Goal: Information Seeking & Learning: Learn about a topic

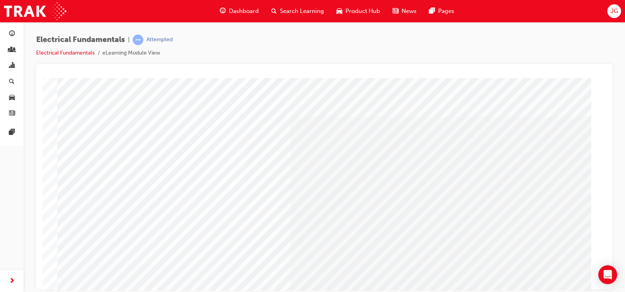
scroll to position [78, 0]
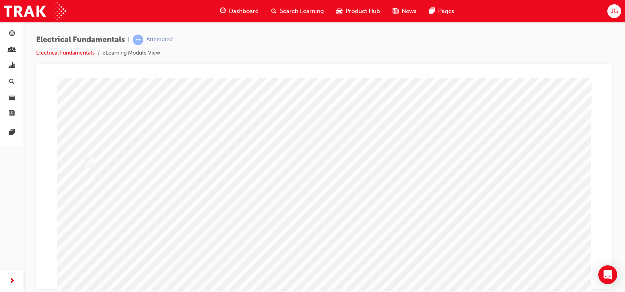
scroll to position [3, 0]
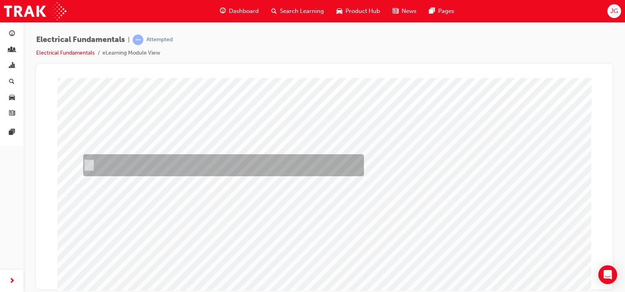
click at [153, 161] on div at bounding box center [221, 165] width 281 height 22
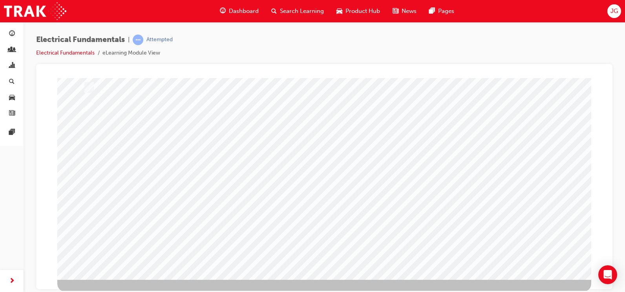
scroll to position [82, 0]
click at [160, 107] on div at bounding box center [324, 137] width 534 height 282
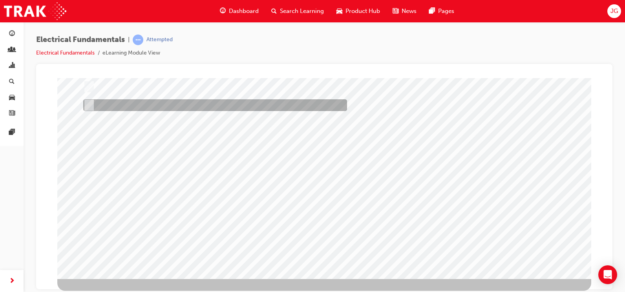
click at [159, 107] on div at bounding box center [213, 105] width 264 height 12
radio input "false"
radio input "true"
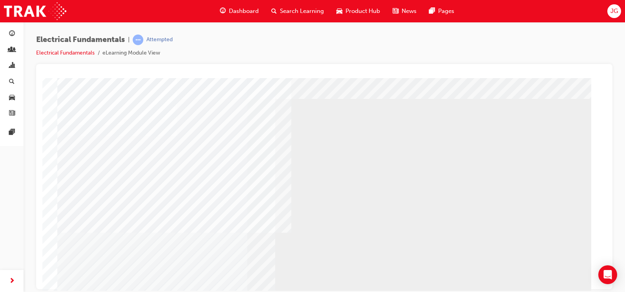
scroll to position [0, 0]
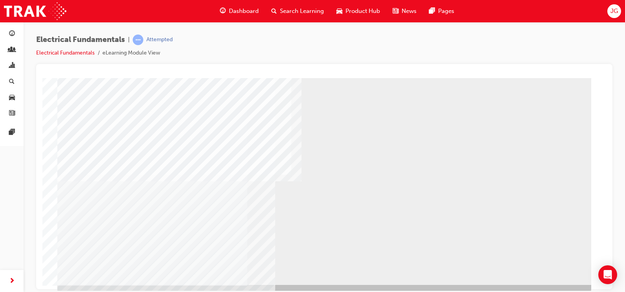
scroll to position [82, 0]
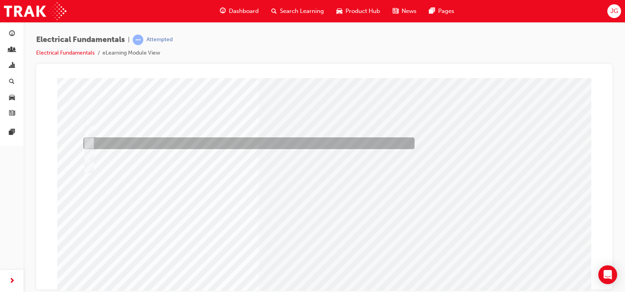
scroll to position [0, 0]
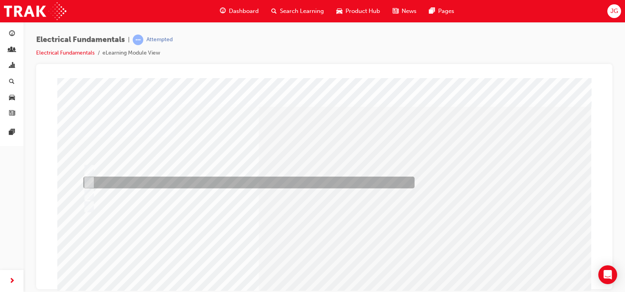
click at [111, 183] on div at bounding box center [246, 183] width 331 height 12
radio input "true"
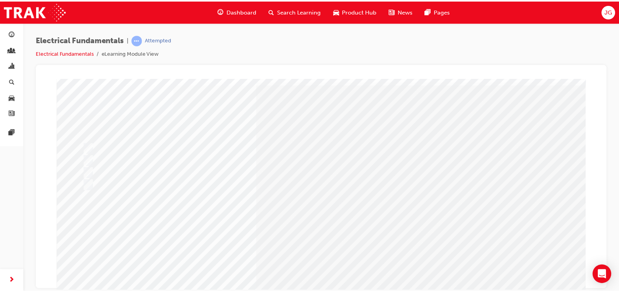
scroll to position [39, 0]
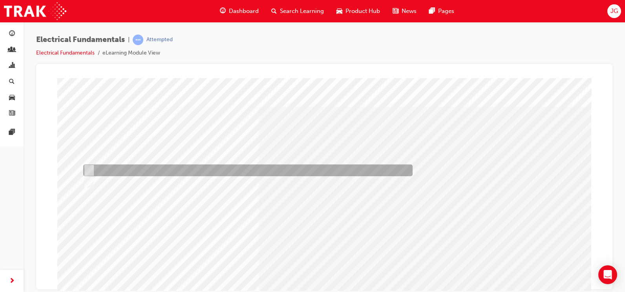
click at [201, 165] on div at bounding box center [245, 170] width 329 height 12
radio input "true"
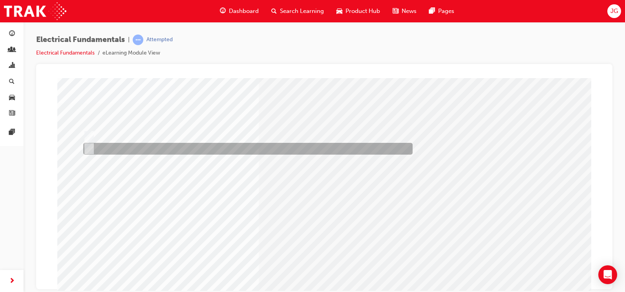
scroll to position [78, 0]
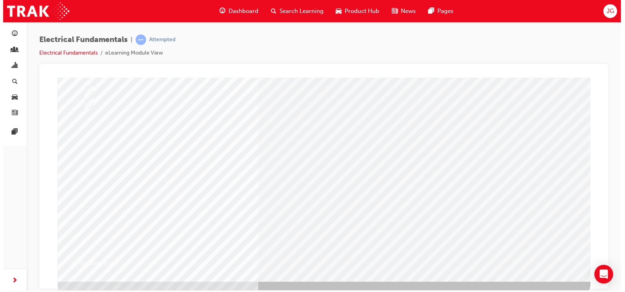
scroll to position [0, 0]
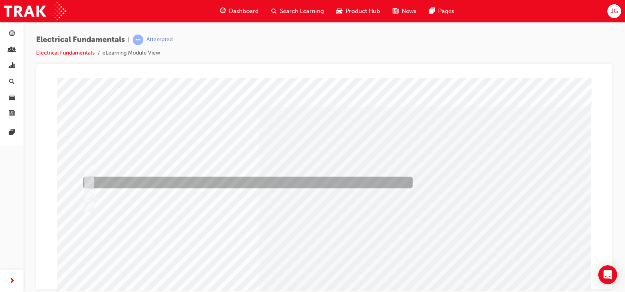
click at [206, 184] on div at bounding box center [245, 183] width 329 height 12
radio input "true"
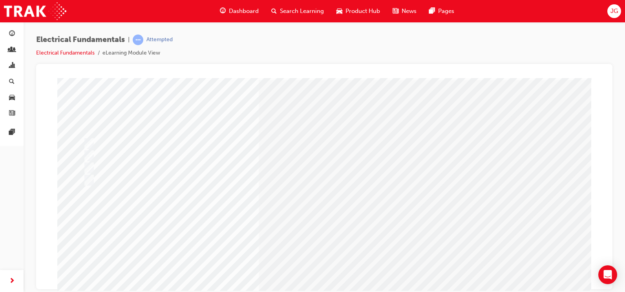
scroll to position [39, 0]
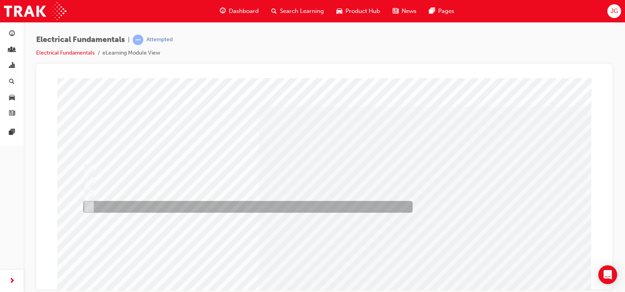
click at [177, 208] on div at bounding box center [245, 207] width 329 height 12
radio input "true"
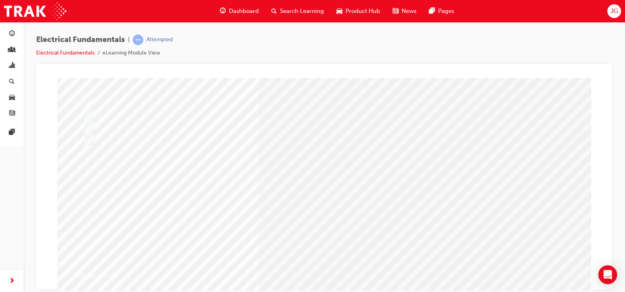
scroll to position [78, 0]
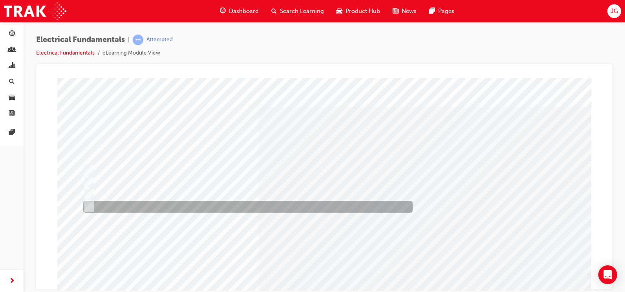
click at [151, 203] on div at bounding box center [245, 207] width 329 height 12
radio input "true"
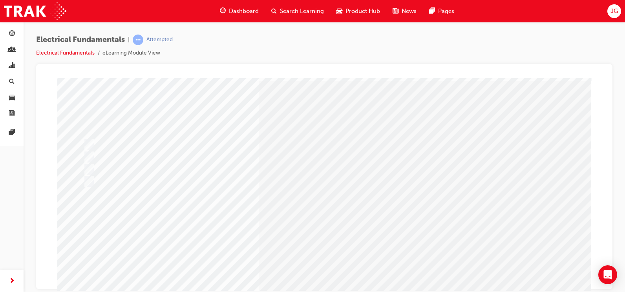
scroll to position [39, 0]
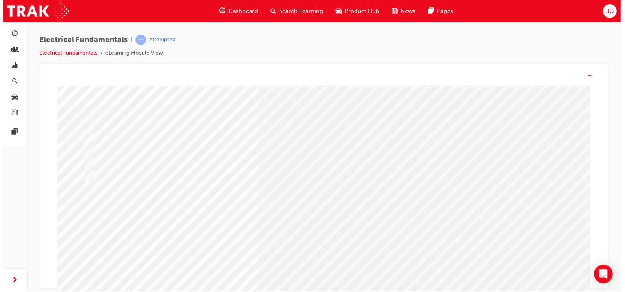
scroll to position [0, 0]
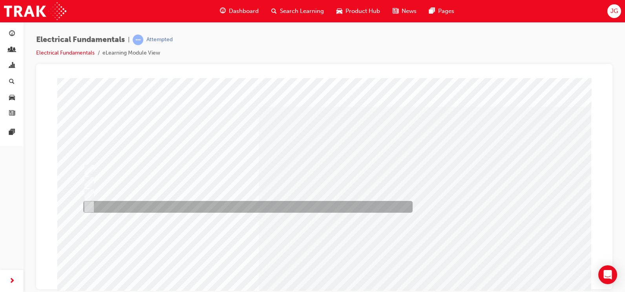
click at [149, 206] on div at bounding box center [245, 207] width 329 height 12
radio input "true"
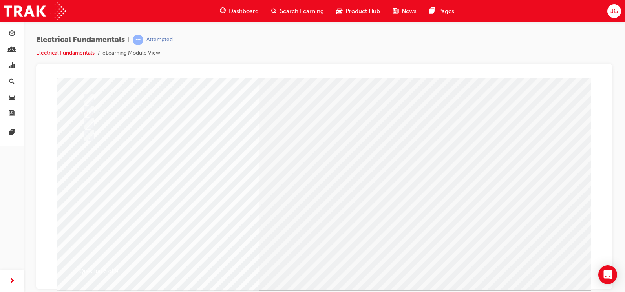
scroll to position [78, 0]
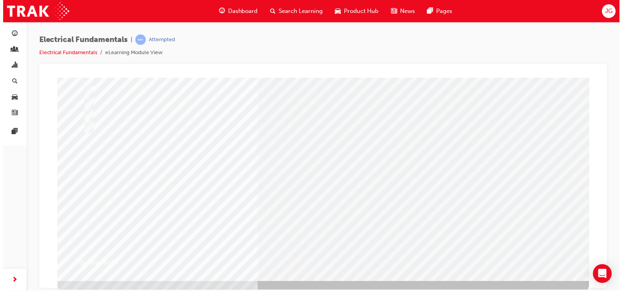
scroll to position [0, 0]
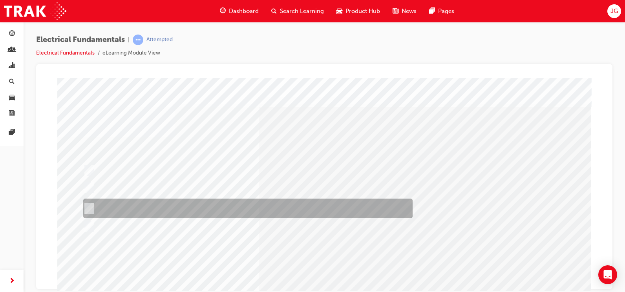
click at [157, 204] on div at bounding box center [245, 209] width 329 height 20
radio input "true"
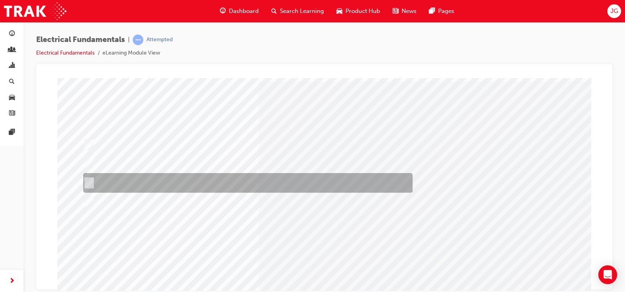
scroll to position [39, 0]
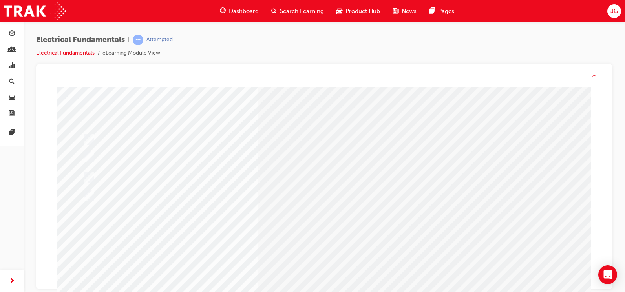
scroll to position [0, 0]
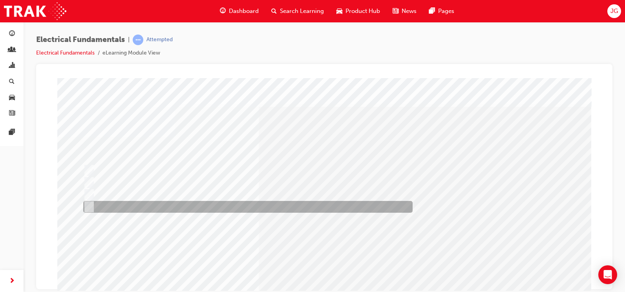
click at [202, 202] on div at bounding box center [245, 207] width 329 height 12
radio input "true"
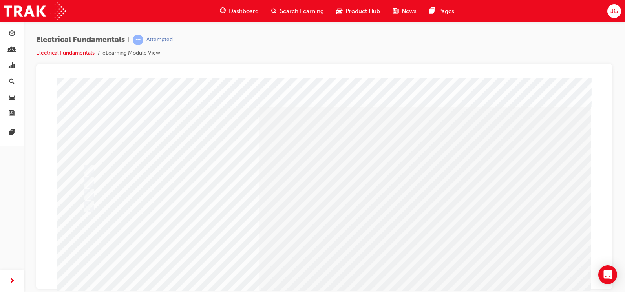
scroll to position [39, 0]
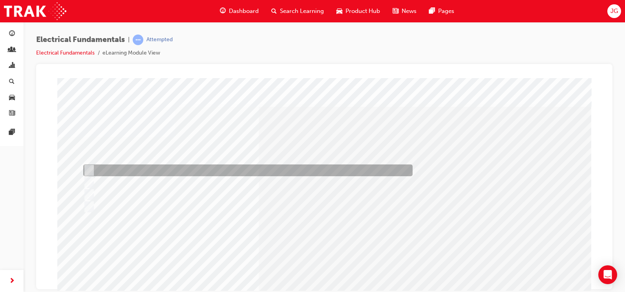
click at [182, 171] on div at bounding box center [245, 170] width 329 height 12
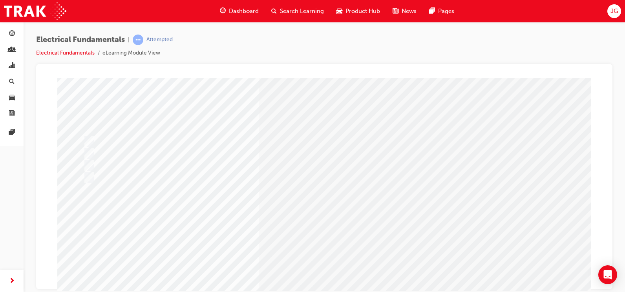
scroll to position [78, 0]
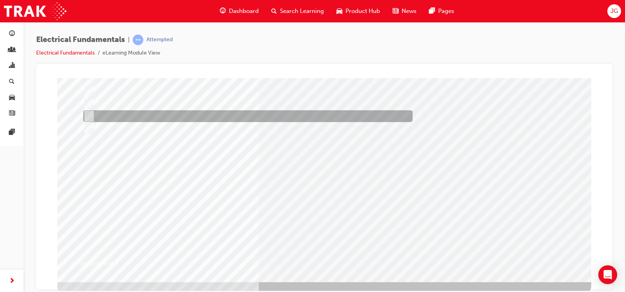
click at [145, 115] on div at bounding box center [245, 116] width 329 height 12
radio input "false"
radio input "true"
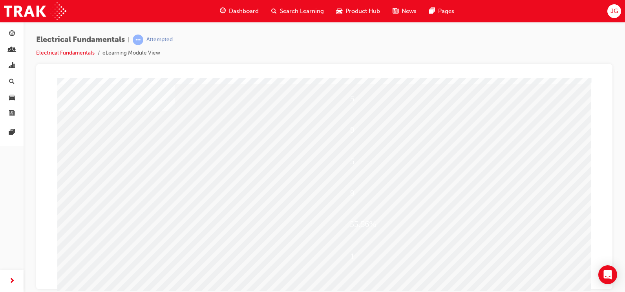
scroll to position [39, 0]
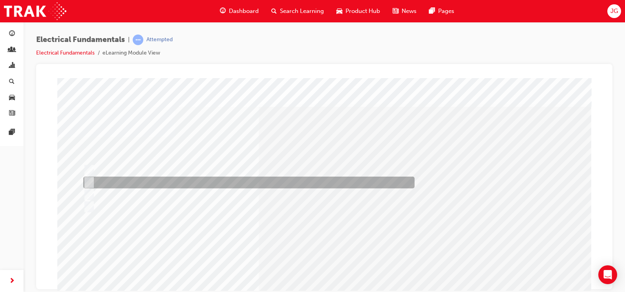
click at [200, 185] on div at bounding box center [246, 183] width 331 height 12
radio input "true"
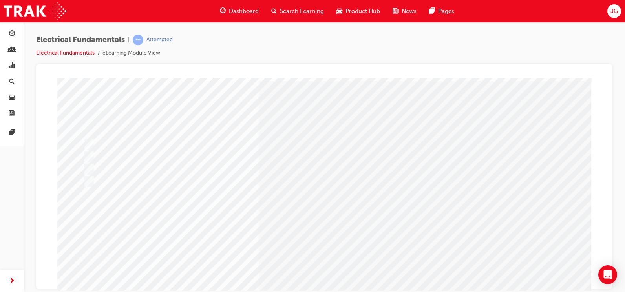
scroll to position [39, 0]
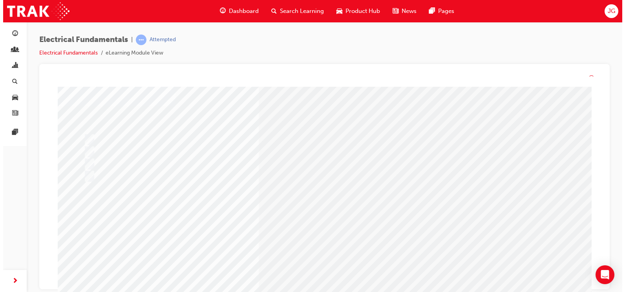
scroll to position [0, 0]
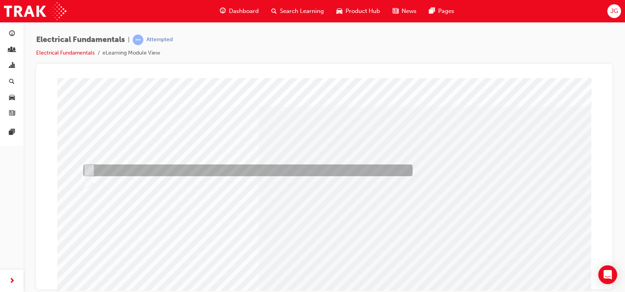
click at [166, 169] on div at bounding box center [245, 170] width 329 height 12
radio input "true"
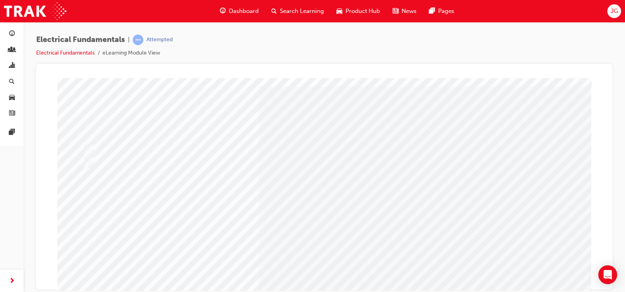
scroll to position [39, 0]
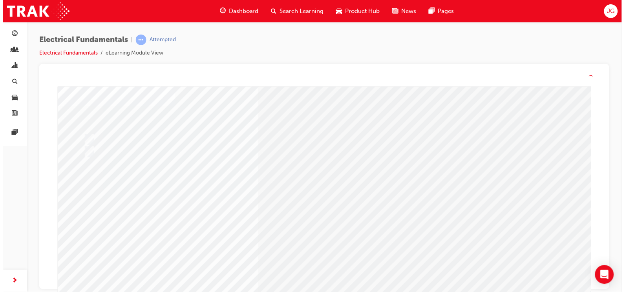
scroll to position [0, 0]
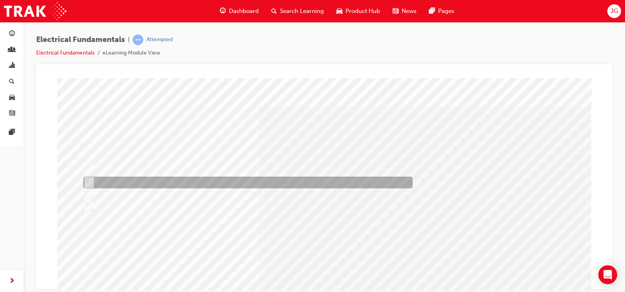
click at [176, 182] on div at bounding box center [245, 183] width 329 height 12
radio input "true"
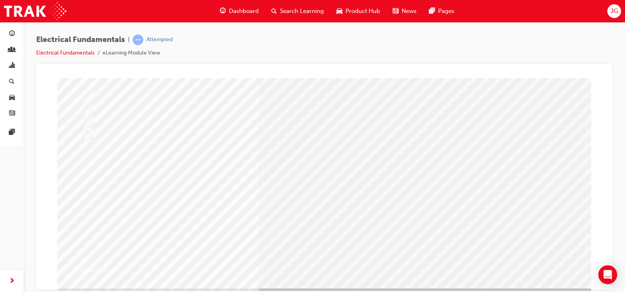
scroll to position [78, 0]
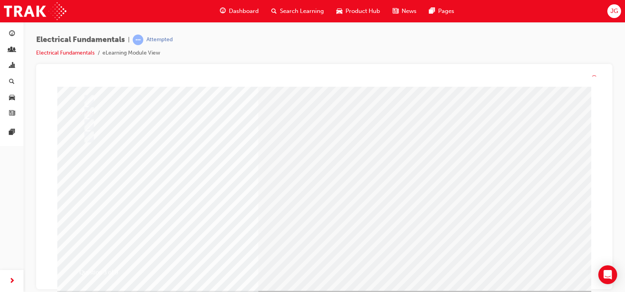
scroll to position [0, 0]
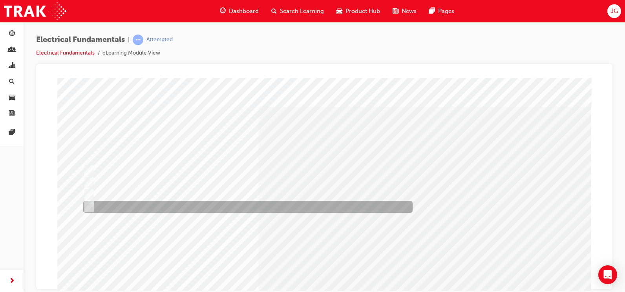
click at [160, 205] on div at bounding box center [245, 207] width 329 height 12
radio input "true"
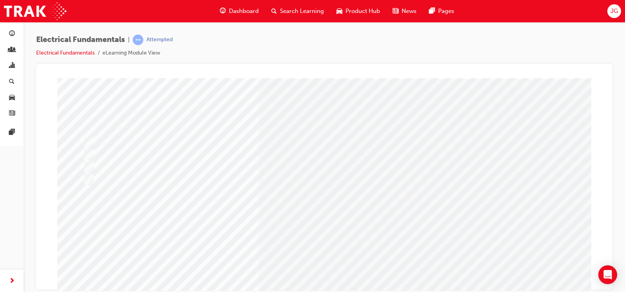
scroll to position [39, 0]
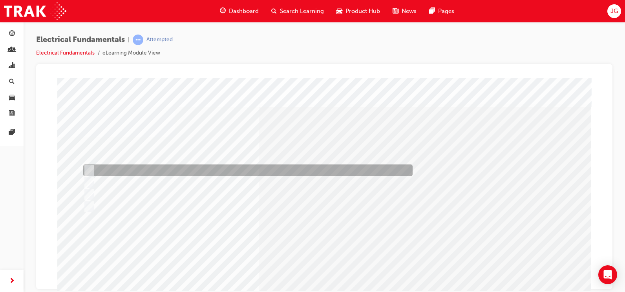
click at [230, 175] on div at bounding box center [245, 170] width 329 height 12
radio input "true"
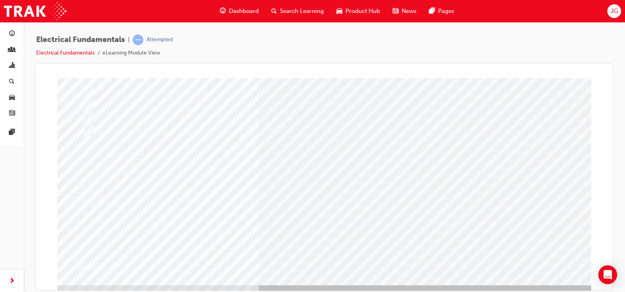
scroll to position [78, 0]
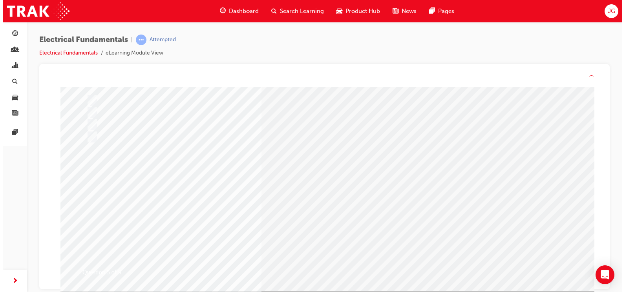
scroll to position [0, 0]
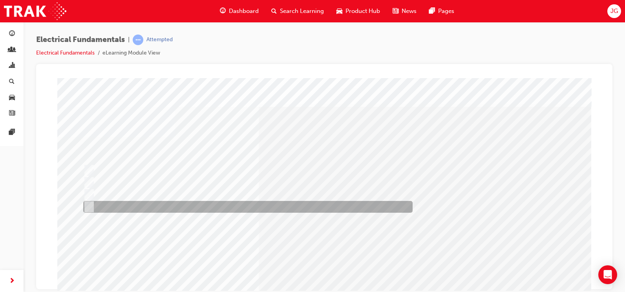
click at [165, 208] on div at bounding box center [245, 207] width 329 height 12
radio input "true"
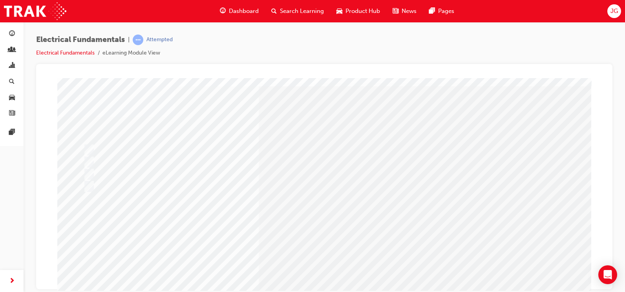
scroll to position [39, 0]
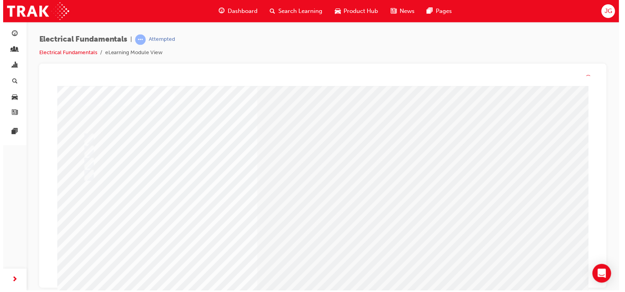
scroll to position [0, 0]
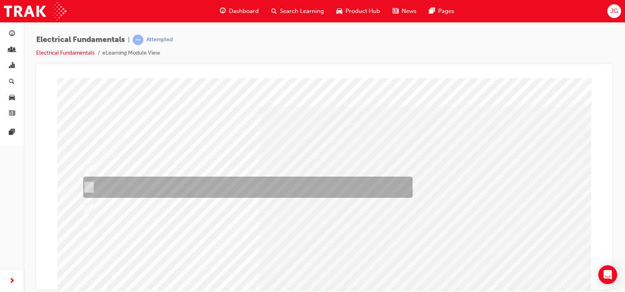
click at [197, 185] on div at bounding box center [245, 187] width 329 height 21
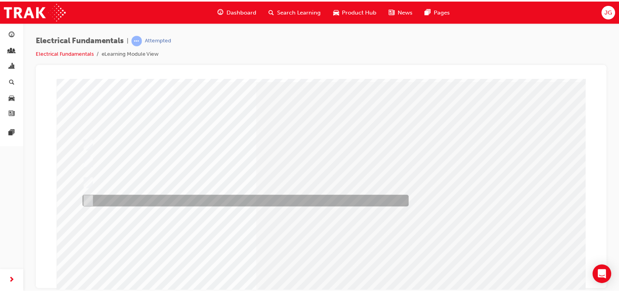
scroll to position [39, 0]
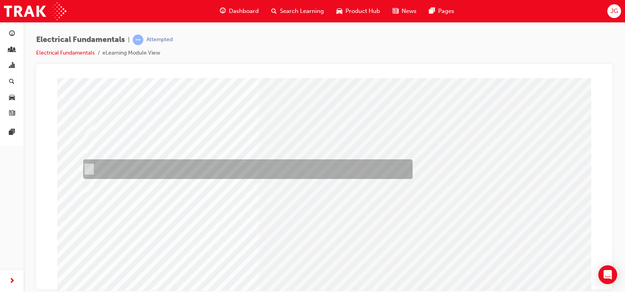
click at [240, 169] on div at bounding box center [245, 169] width 329 height 20
radio input "false"
radio input "true"
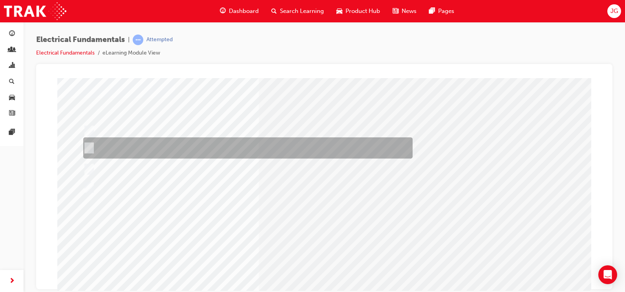
click at [269, 146] on div at bounding box center [245, 147] width 329 height 21
radio input "true"
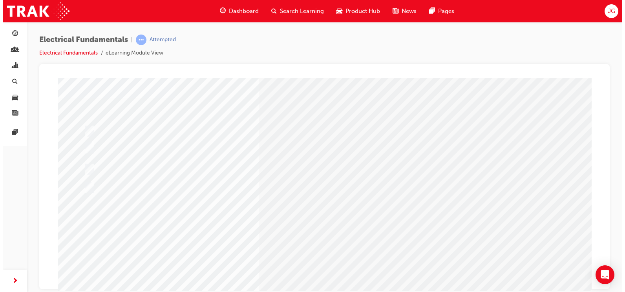
scroll to position [0, 0]
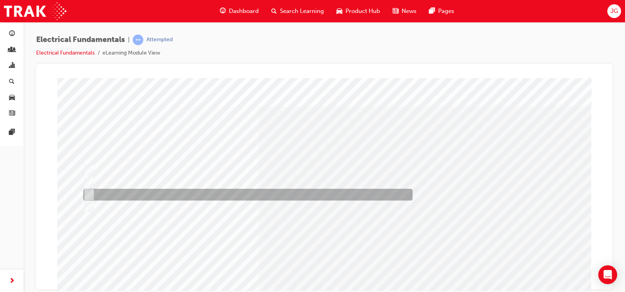
click at [168, 197] on div at bounding box center [245, 195] width 329 height 12
radio input "true"
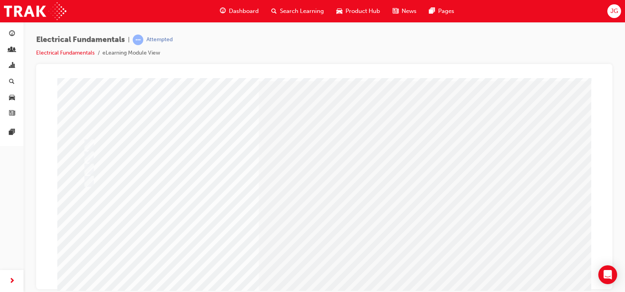
scroll to position [39, 0]
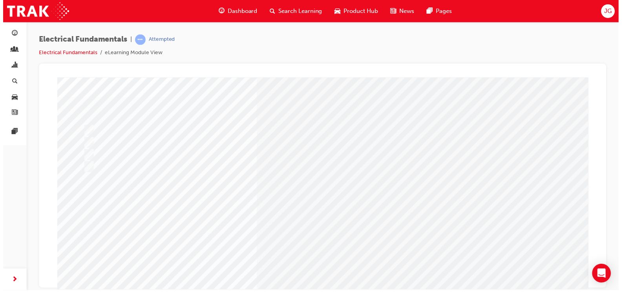
scroll to position [0, 0]
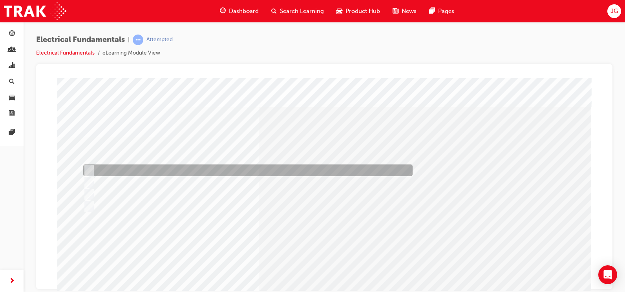
click at [177, 170] on div at bounding box center [245, 170] width 329 height 12
radio input "true"
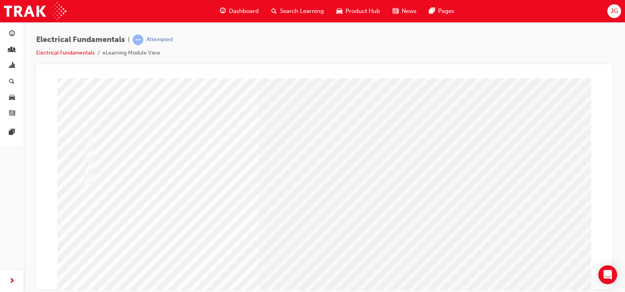
scroll to position [39, 0]
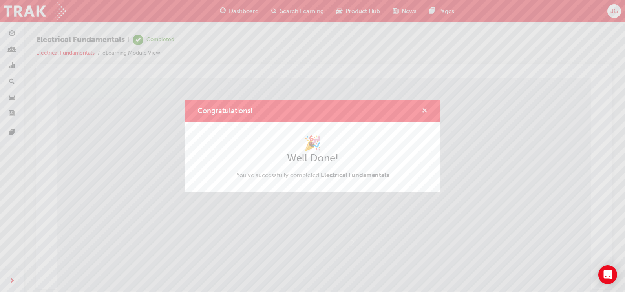
click at [421, 109] on span "cross-icon" at bounding box center [424, 111] width 6 height 7
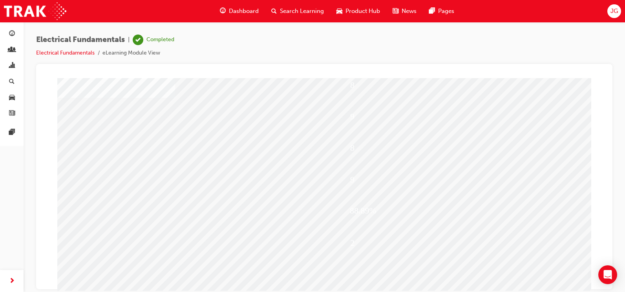
click at [275, 8] on span "search-icon" at bounding box center [273, 11] width 5 height 10
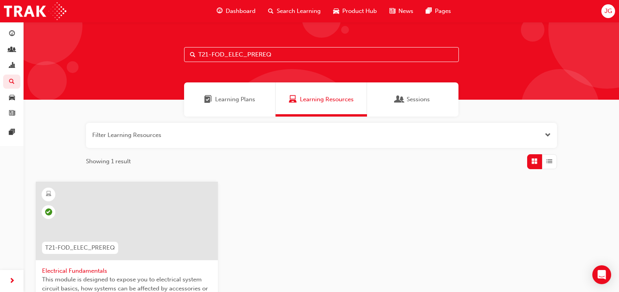
drag, startPoint x: 294, startPoint y: 49, endPoint x: 65, endPoint y: 75, distance: 231.0
click at [78, 75] on div "T21-FOD_ELEC_PREREQ" at bounding box center [321, 61] width 595 height 78
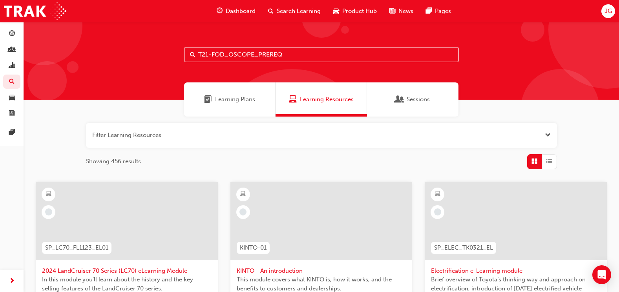
type input "T21-FOD_OSCOPE_PREREQ"
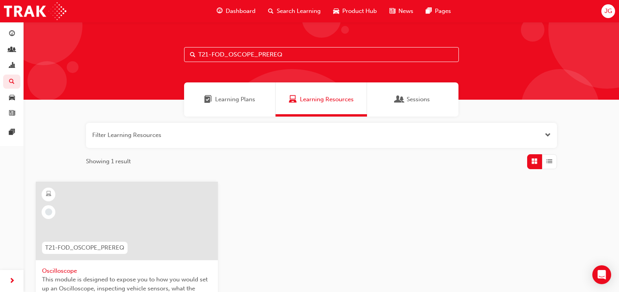
click at [168, 195] on div at bounding box center [127, 221] width 182 height 78
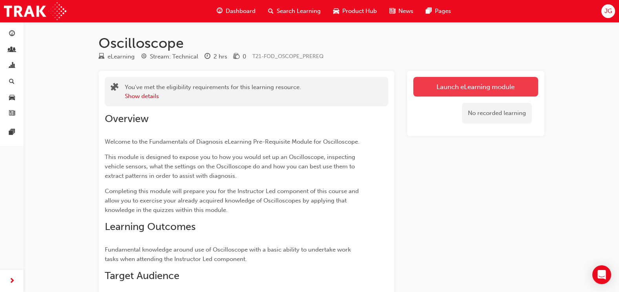
click at [433, 87] on link "Launch eLearning module" at bounding box center [475, 87] width 125 height 20
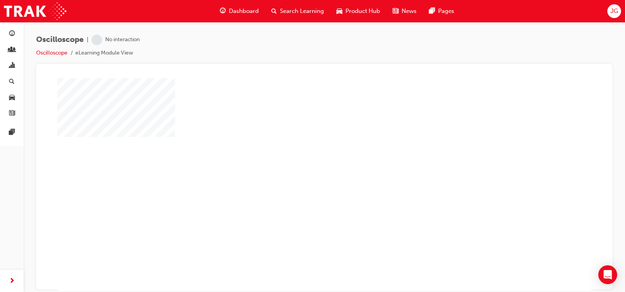
click at [301, 161] on div "play" at bounding box center [301, 161] width 0 height 0
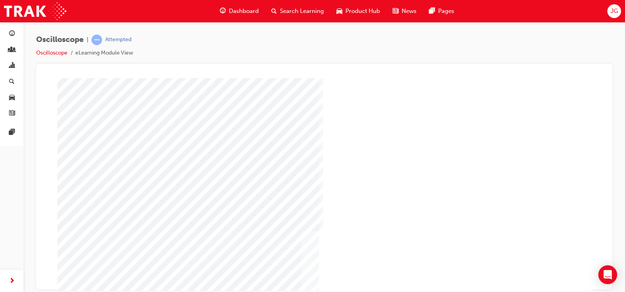
scroll to position [48, 0]
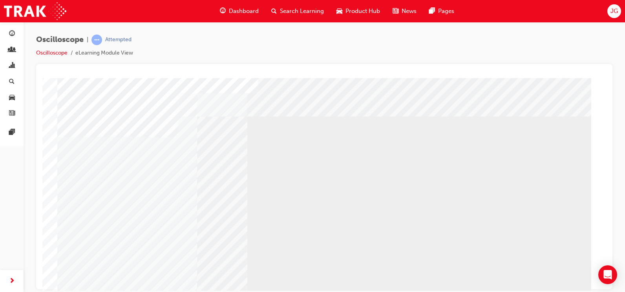
scroll to position [39, 0]
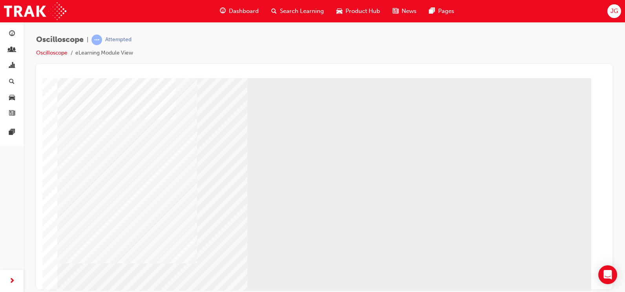
scroll to position [82, 0]
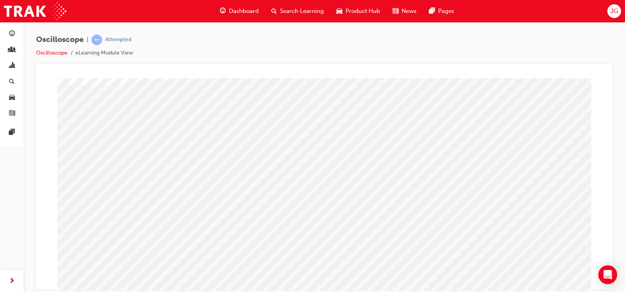
scroll to position [39, 0]
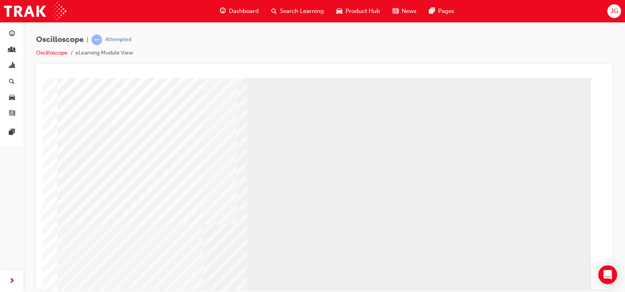
scroll to position [82, 0]
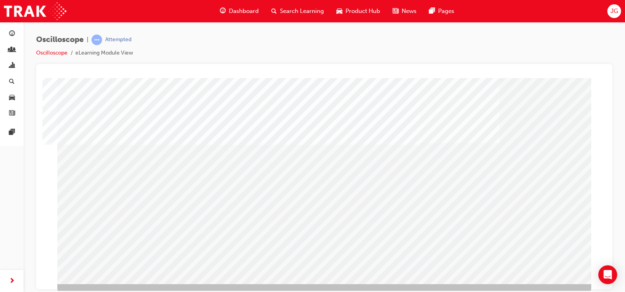
scroll to position [78, 0]
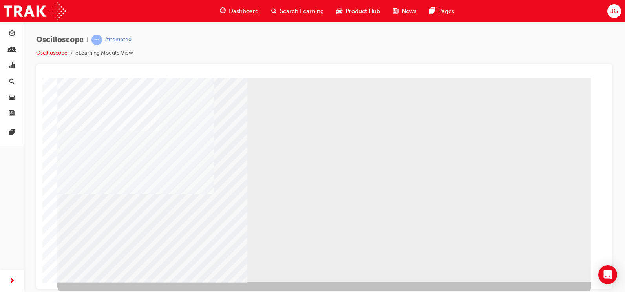
click at [107, 282] on div "BACK Trigger this button to go to the previous slide" at bounding box center [81, 289] width 49 height 14
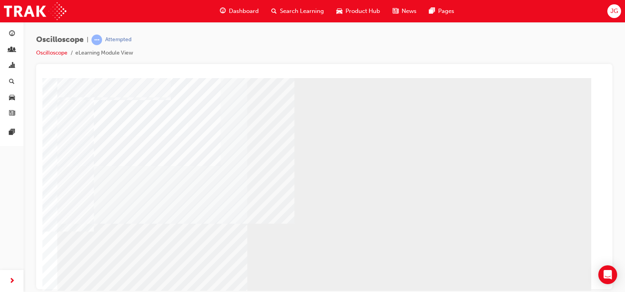
scroll to position [82, 0]
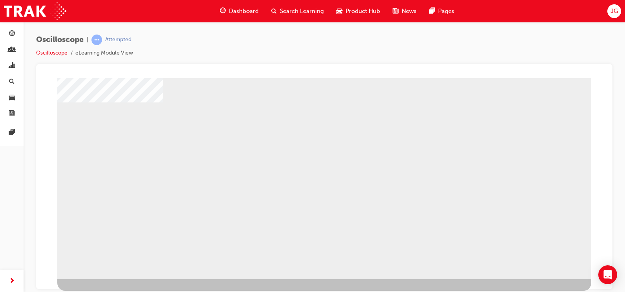
scroll to position [0, 0]
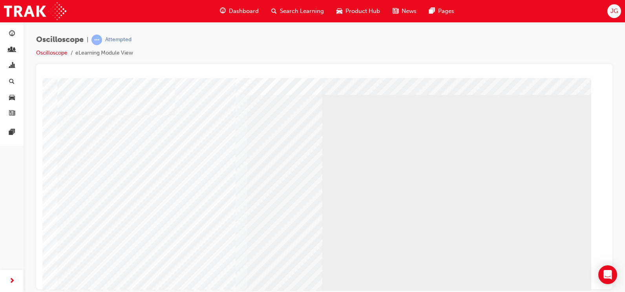
scroll to position [39, 0]
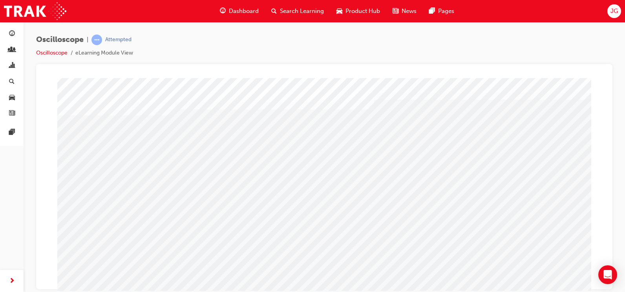
scroll to position [39, 0]
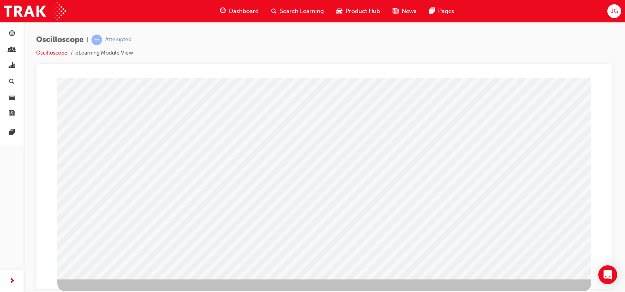
scroll to position [82, 0]
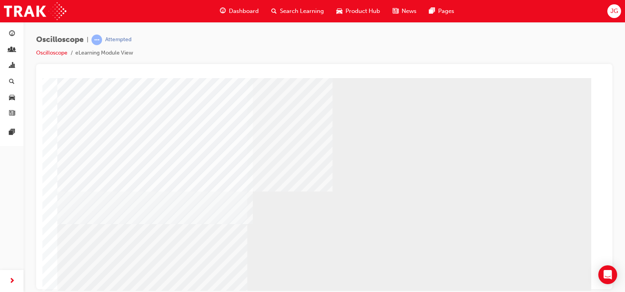
scroll to position [78, 0]
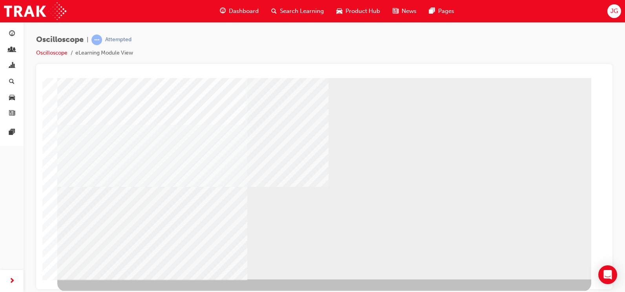
scroll to position [82, 0]
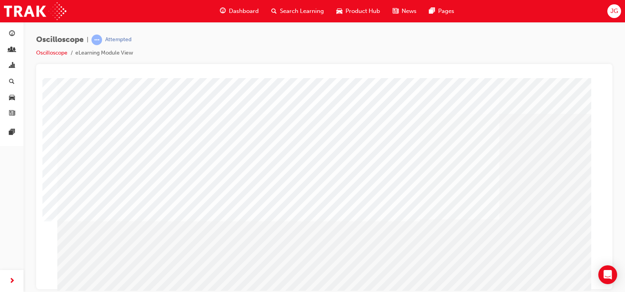
scroll to position [78, 0]
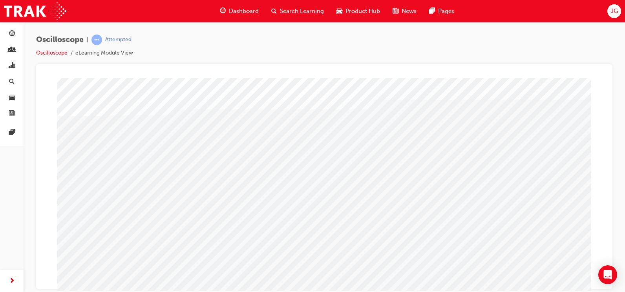
scroll to position [39, 0]
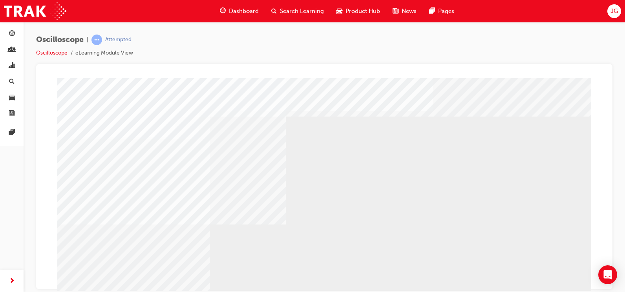
scroll to position [39, 0]
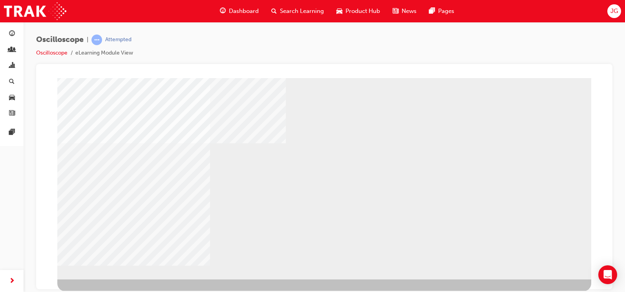
scroll to position [82, 0]
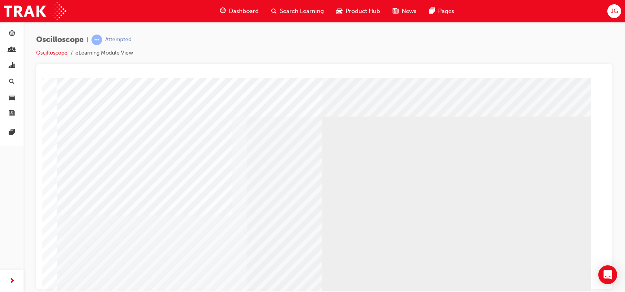
scroll to position [39, 0]
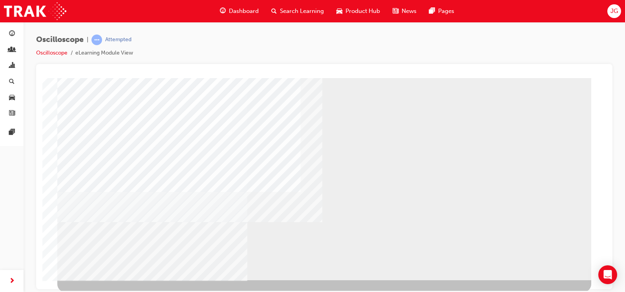
scroll to position [82, 0]
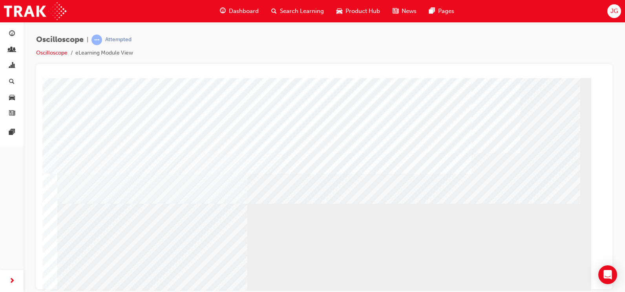
scroll to position [78, 0]
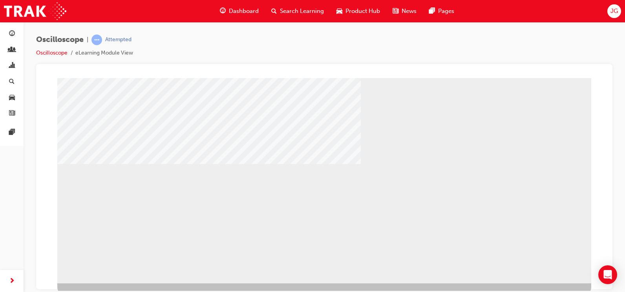
scroll to position [82, 0]
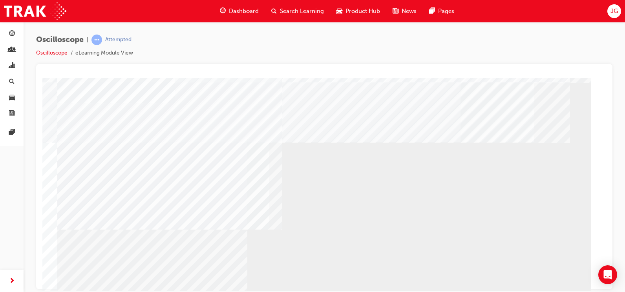
scroll to position [78, 0]
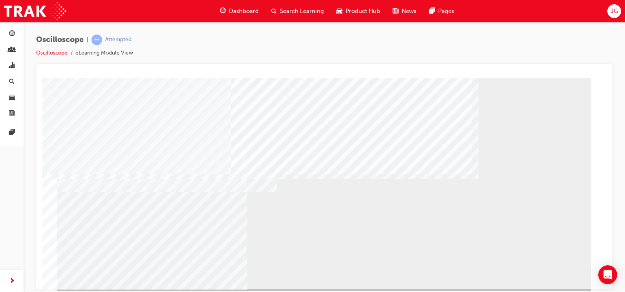
scroll to position [82, 0]
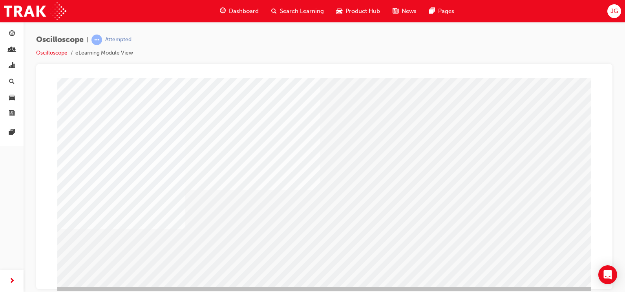
scroll to position [78, 0]
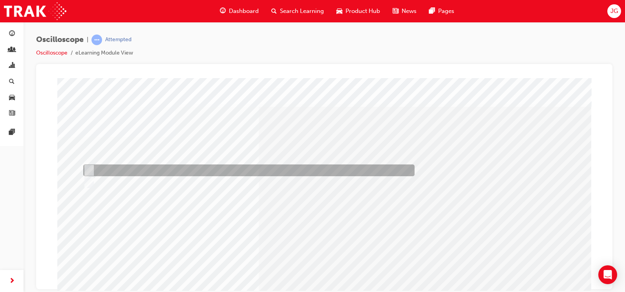
click at [326, 172] on div at bounding box center [246, 170] width 331 height 12
radio input "true"
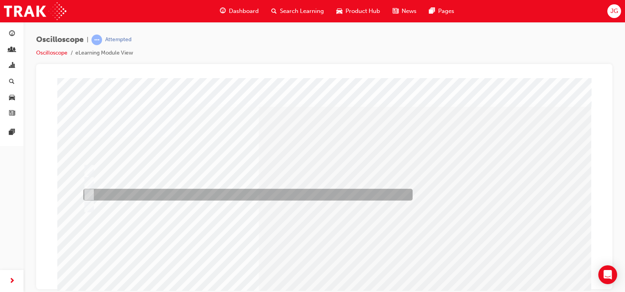
click at [202, 195] on div at bounding box center [245, 195] width 329 height 12
radio input "true"
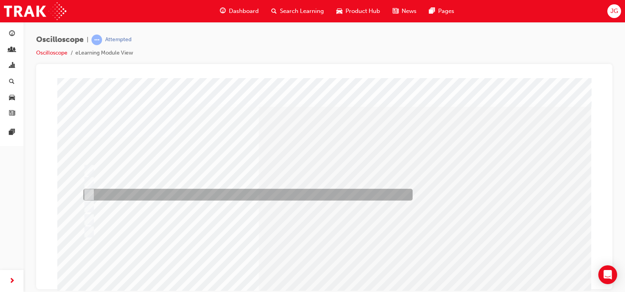
click at [155, 193] on div at bounding box center [245, 195] width 329 height 12
radio input "true"
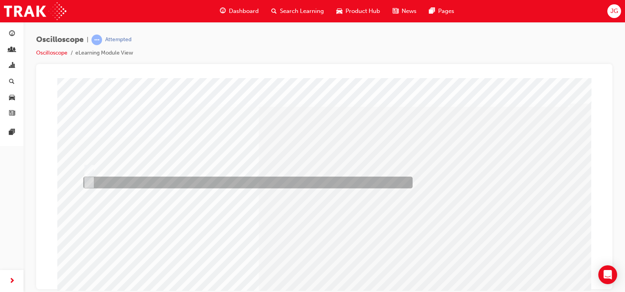
click at [210, 177] on div at bounding box center [245, 183] width 329 height 12
radio input "true"
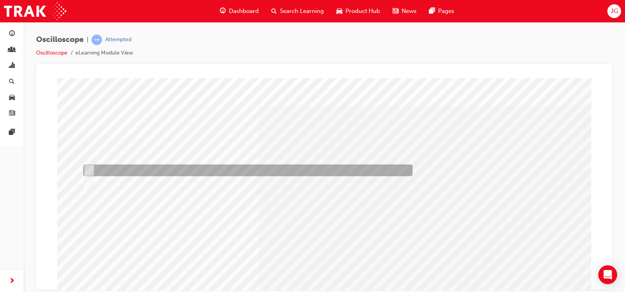
click at [219, 173] on div at bounding box center [245, 170] width 329 height 12
radio input "true"
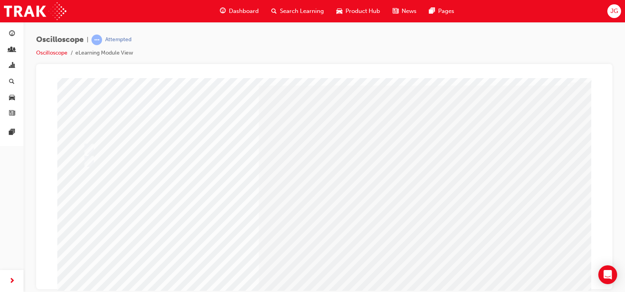
scroll to position [39, 0]
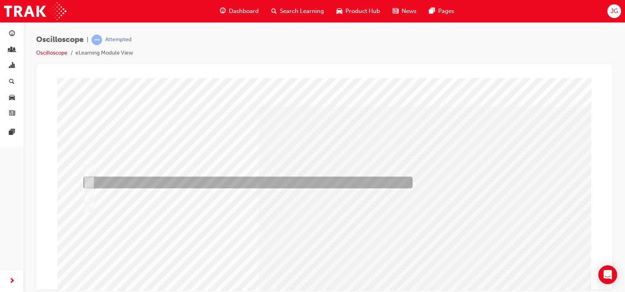
click at [164, 182] on div at bounding box center [245, 183] width 329 height 12
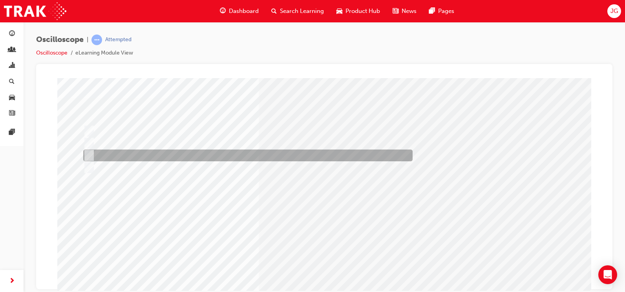
click at [179, 155] on div at bounding box center [245, 155] width 329 height 12
radio input "false"
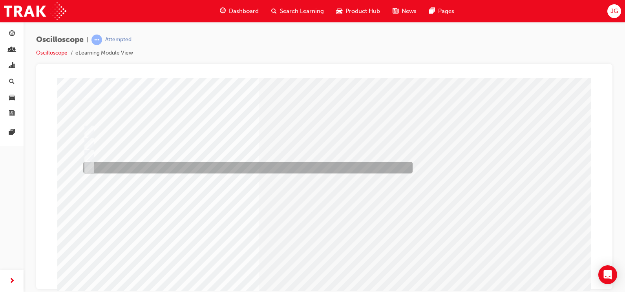
click at [177, 165] on div at bounding box center [245, 168] width 329 height 12
radio input "false"
radio input "true"
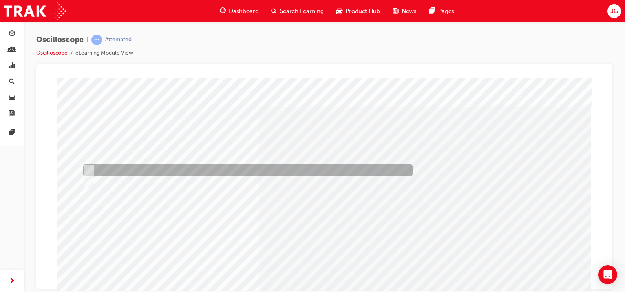
click at [168, 167] on div at bounding box center [245, 170] width 329 height 12
radio input "true"
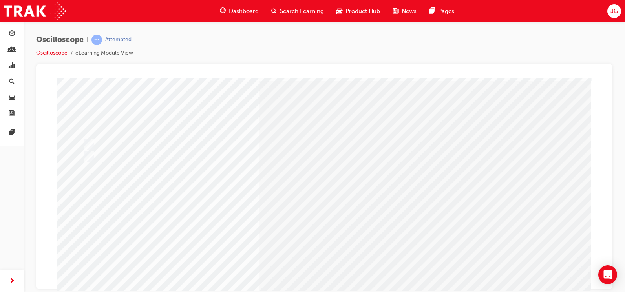
scroll to position [39, 0]
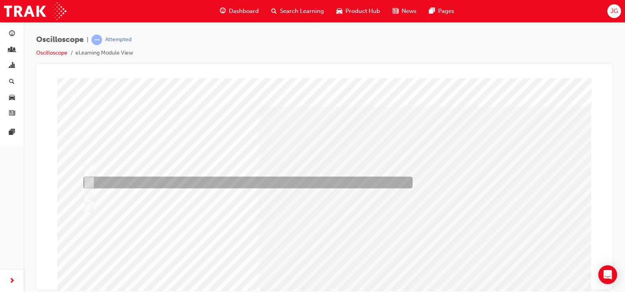
click at [179, 183] on div at bounding box center [245, 183] width 329 height 12
radio input "true"
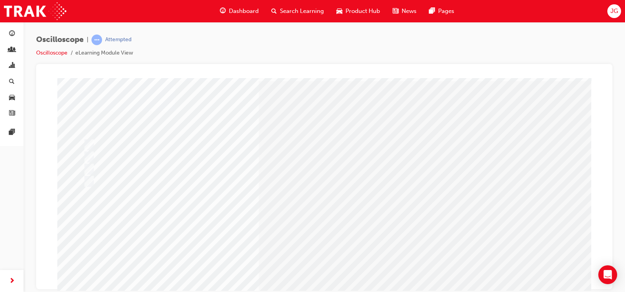
scroll to position [39, 0]
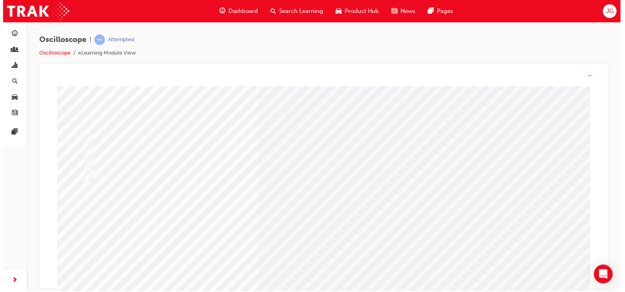
scroll to position [0, 0]
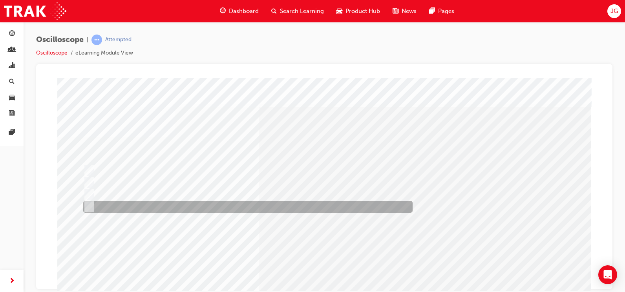
click at [193, 205] on div at bounding box center [245, 207] width 329 height 12
radio input "true"
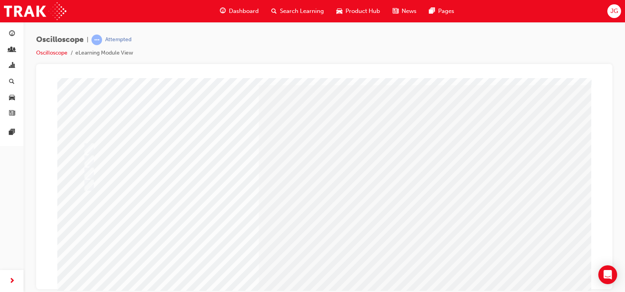
scroll to position [39, 0]
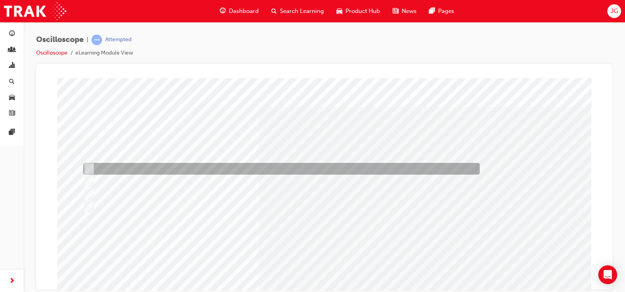
click at [186, 170] on div at bounding box center [279, 169] width 396 height 12
radio input "true"
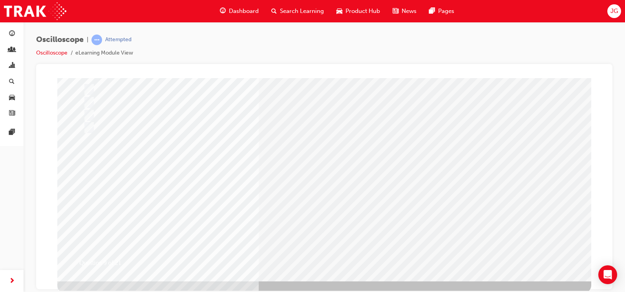
scroll to position [82, 0]
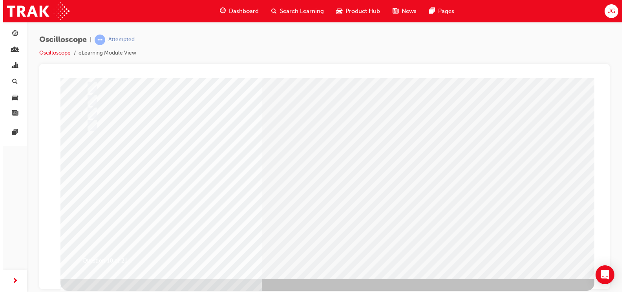
scroll to position [0, 0]
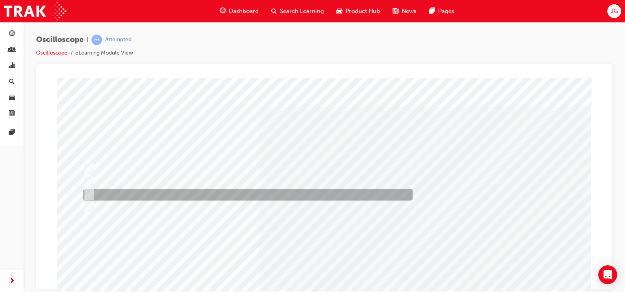
click at [232, 195] on div at bounding box center [245, 195] width 329 height 12
radio input "true"
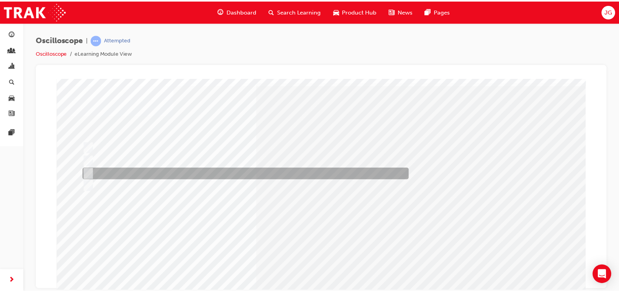
scroll to position [39, 0]
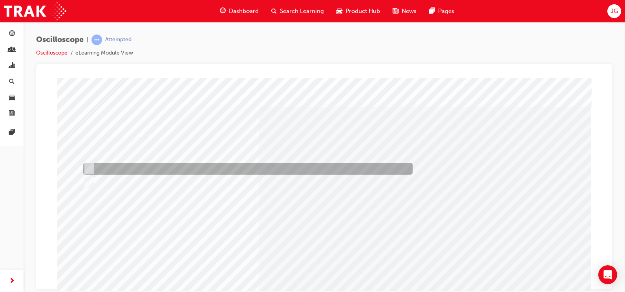
click at [169, 168] on div at bounding box center [245, 169] width 329 height 12
radio input "true"
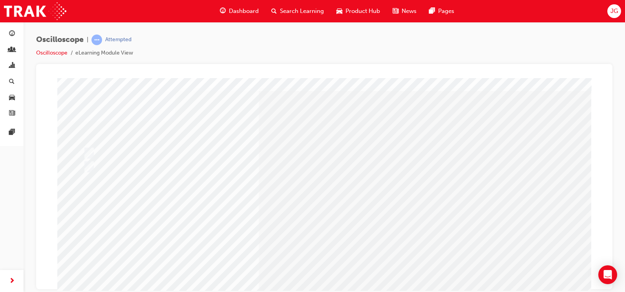
scroll to position [39, 0]
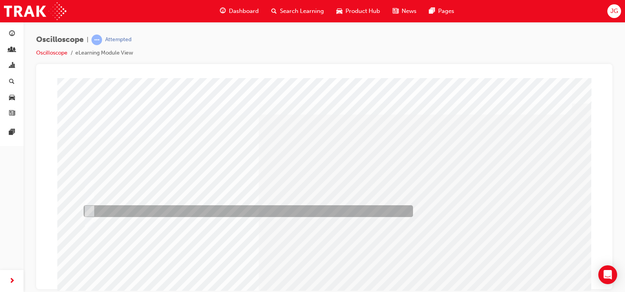
click at [155, 208] on div at bounding box center [246, 211] width 329 height 12
radio input "true"
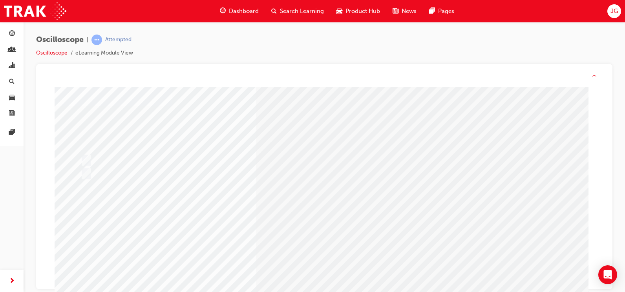
scroll to position [0, 0]
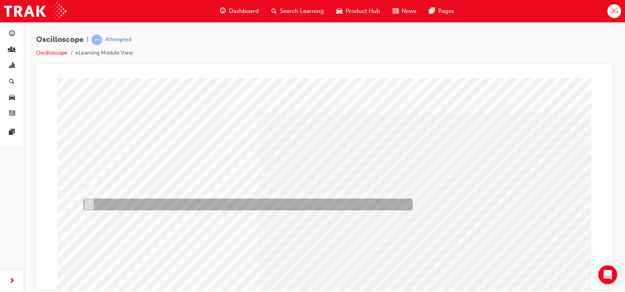
click at [206, 202] on div at bounding box center [245, 205] width 329 height 12
radio input "true"
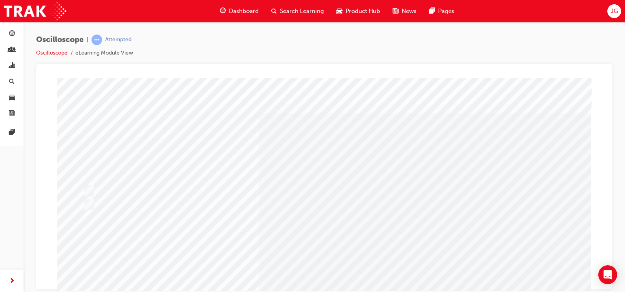
scroll to position [39, 0]
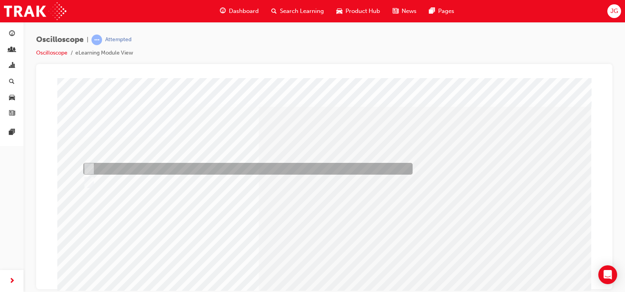
click at [167, 171] on div at bounding box center [245, 169] width 329 height 12
radio input "true"
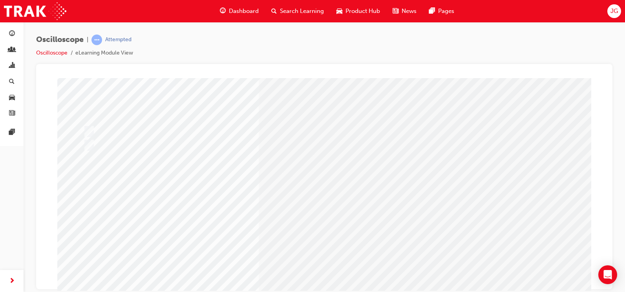
scroll to position [39, 0]
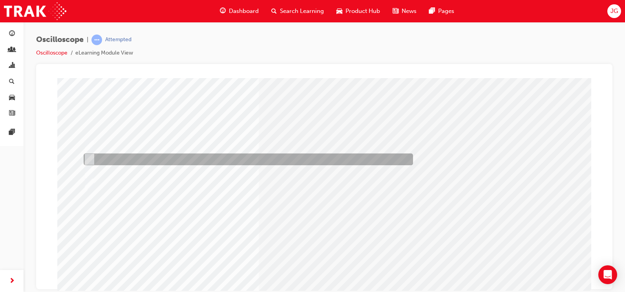
click at [192, 162] on div at bounding box center [246, 159] width 329 height 12
radio input "true"
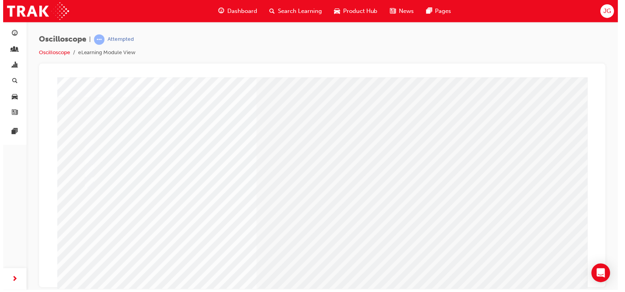
scroll to position [0, 0]
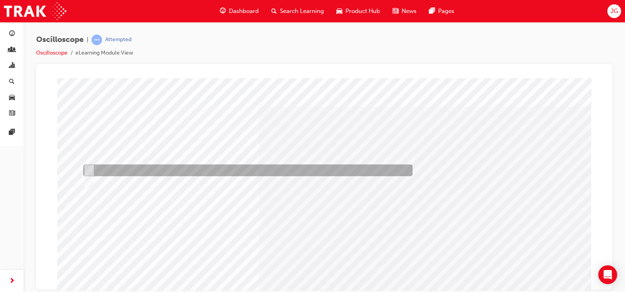
click at [197, 166] on div at bounding box center [245, 170] width 329 height 12
radio input "true"
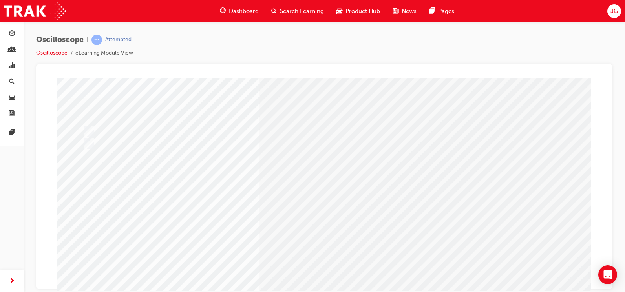
scroll to position [39, 0]
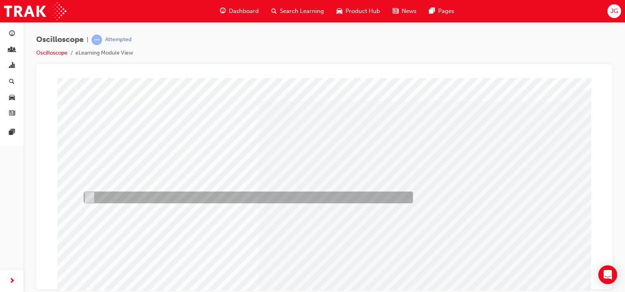
scroll to position [0, 0]
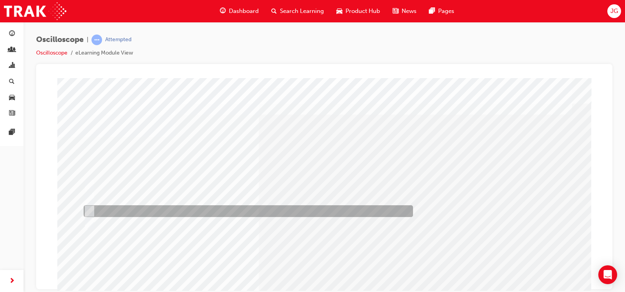
click at [171, 211] on div at bounding box center [246, 211] width 329 height 12
radio input "true"
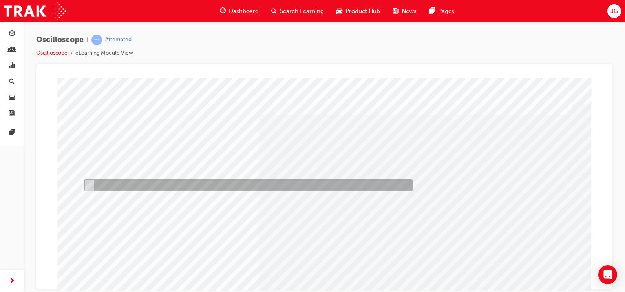
click at [188, 188] on div at bounding box center [246, 185] width 329 height 12
radio input "true"
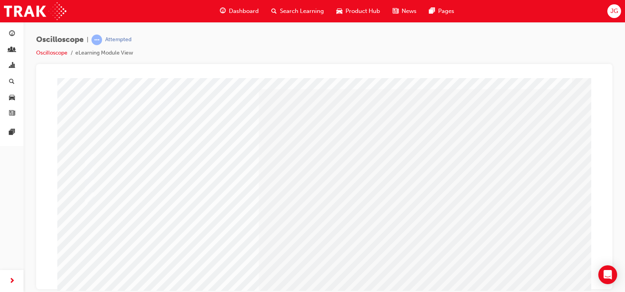
scroll to position [39, 0]
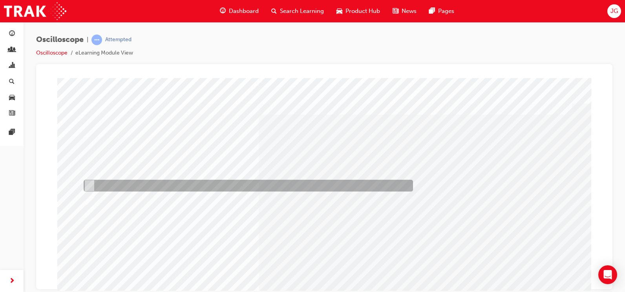
click at [179, 187] on div at bounding box center [246, 186] width 329 height 12
radio input "true"
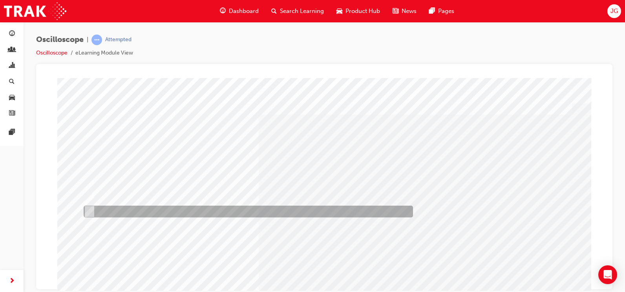
scroll to position [78, 0]
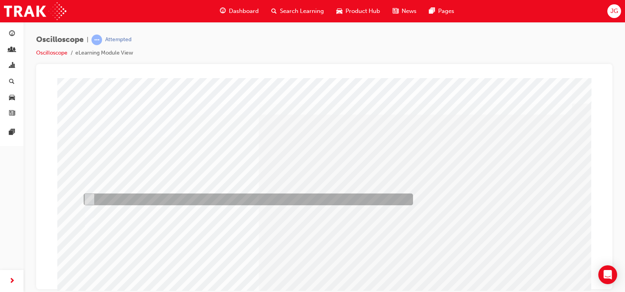
click at [221, 202] on div at bounding box center [246, 199] width 329 height 12
radio input "true"
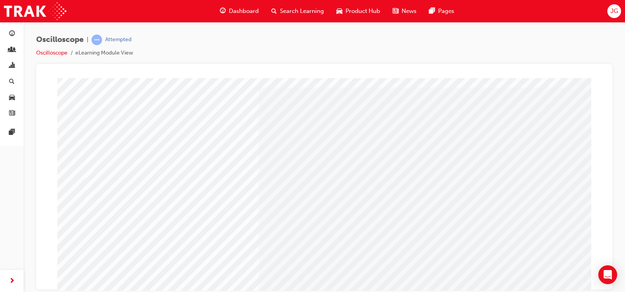
scroll to position [39, 0]
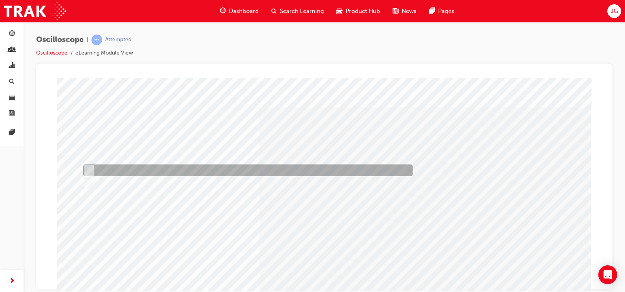
click at [172, 166] on div at bounding box center [245, 170] width 329 height 12
radio input "true"
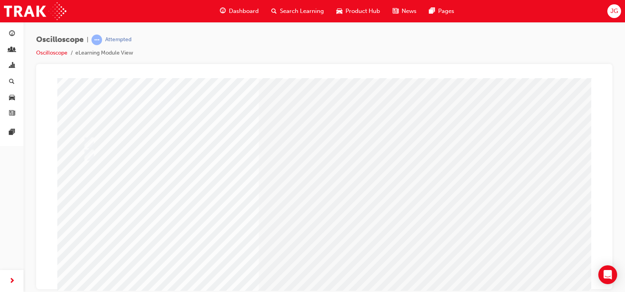
scroll to position [39, 0]
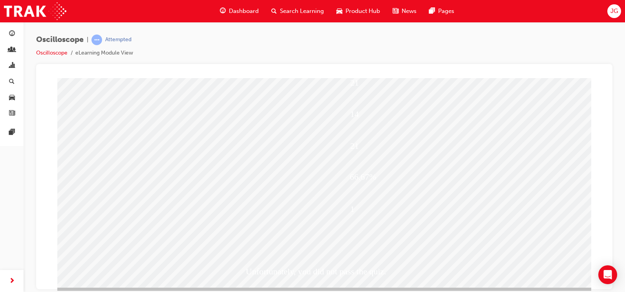
scroll to position [78, 0]
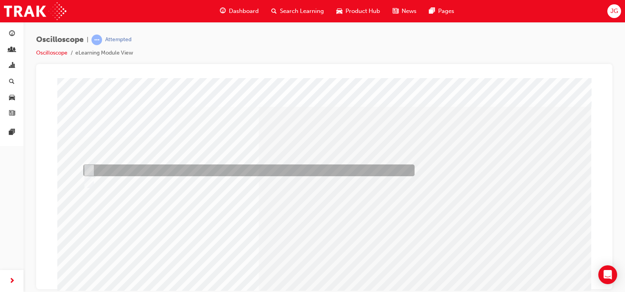
click at [219, 167] on div at bounding box center [246, 170] width 331 height 12
radio input "true"
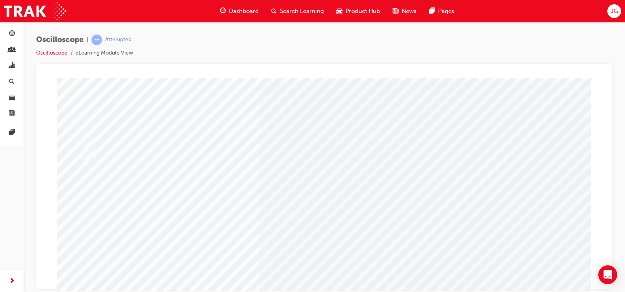
scroll to position [39, 0]
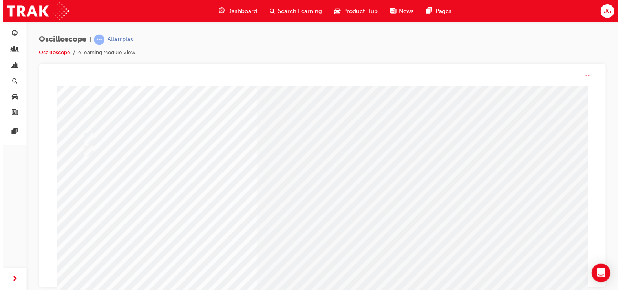
scroll to position [0, 0]
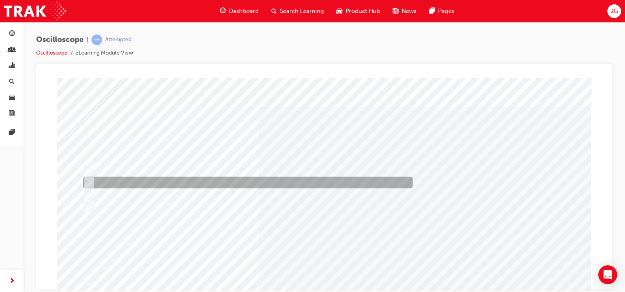
click at [171, 181] on div at bounding box center [245, 183] width 329 height 12
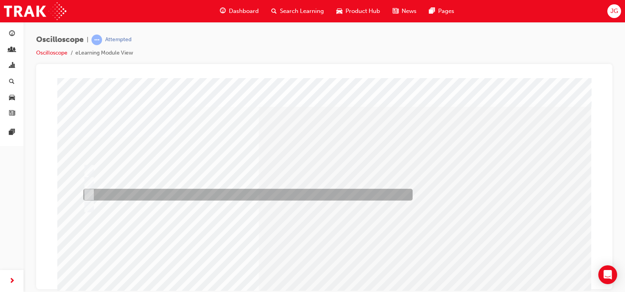
click at [199, 191] on div at bounding box center [245, 195] width 329 height 12
radio input "false"
radio input "true"
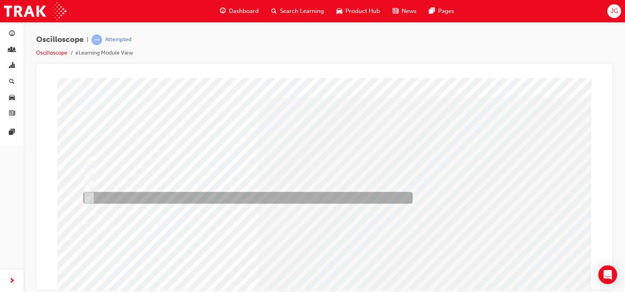
scroll to position [39, 0]
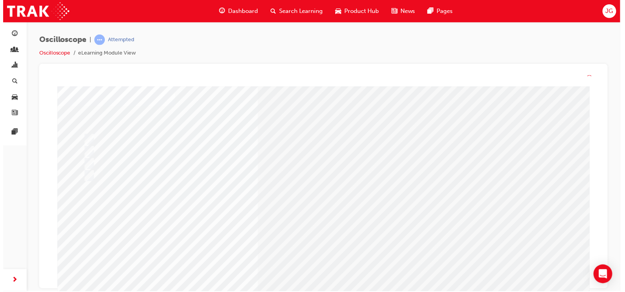
scroll to position [0, 0]
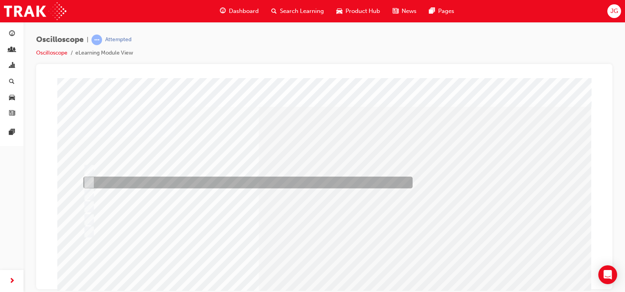
click at [164, 180] on div at bounding box center [245, 183] width 329 height 12
radio input "true"
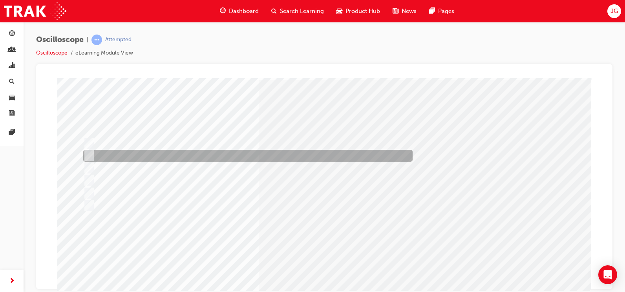
scroll to position [39, 0]
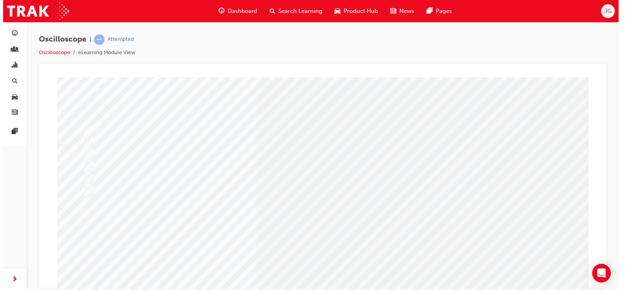
scroll to position [0, 0]
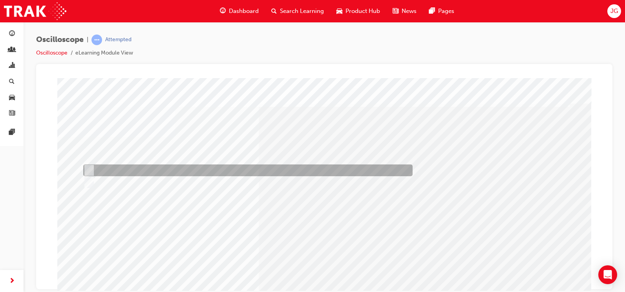
click at [195, 173] on div at bounding box center [245, 170] width 329 height 12
radio input "true"
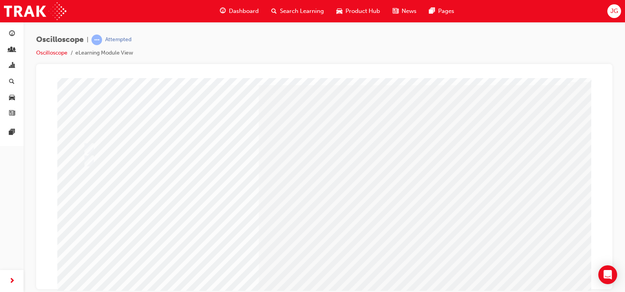
scroll to position [39, 0]
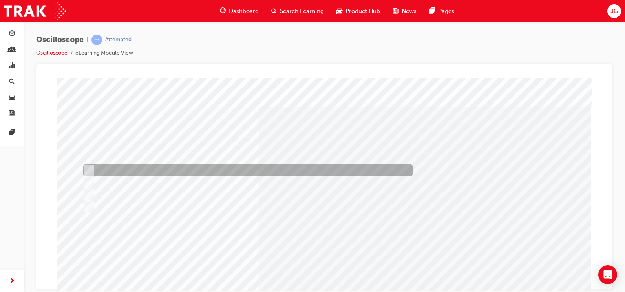
click at [157, 175] on div at bounding box center [245, 170] width 329 height 12
radio input "true"
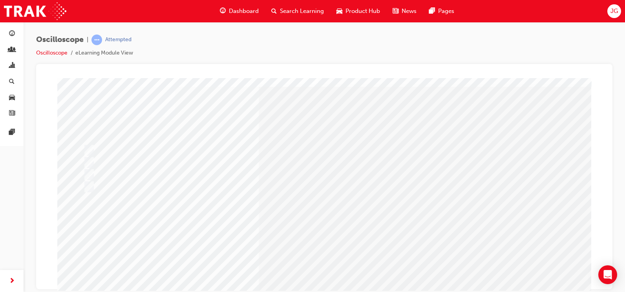
scroll to position [78, 0]
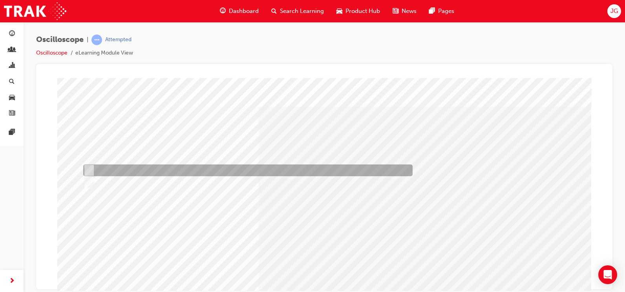
click at [171, 167] on div at bounding box center [245, 170] width 329 height 12
radio input "true"
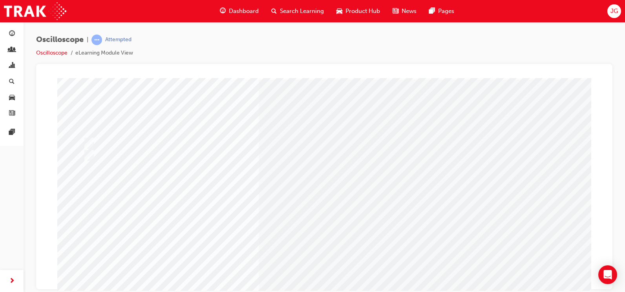
scroll to position [39, 0]
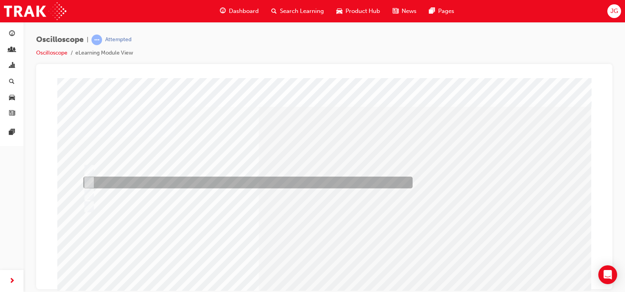
click at [199, 183] on div at bounding box center [245, 183] width 329 height 12
radio input "true"
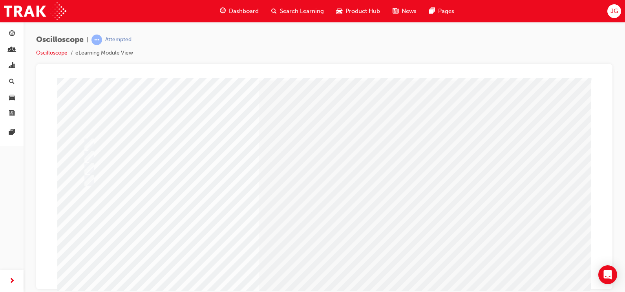
scroll to position [39, 0]
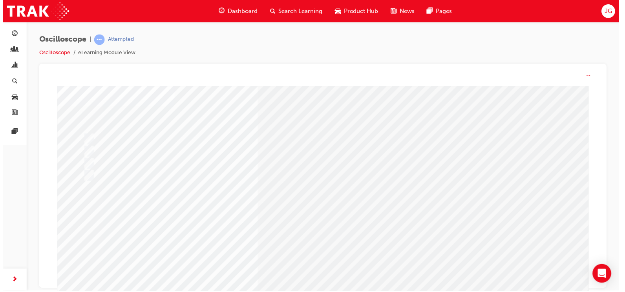
scroll to position [0, 0]
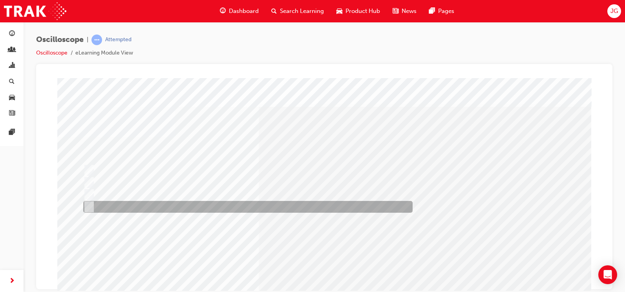
click at [210, 204] on div at bounding box center [245, 207] width 329 height 12
radio input "true"
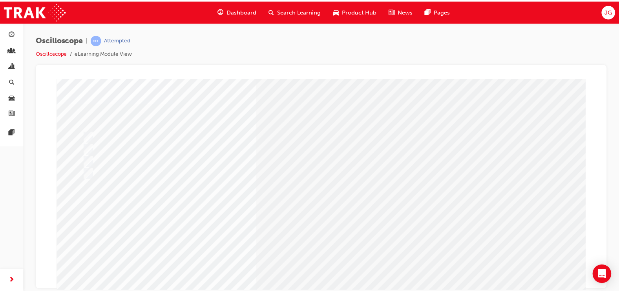
scroll to position [78, 0]
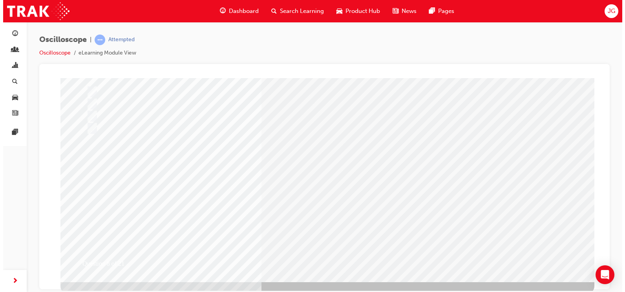
scroll to position [0, 0]
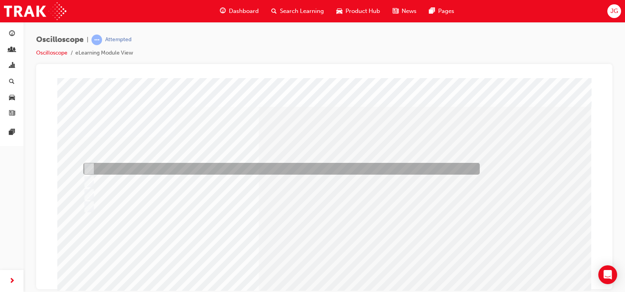
click at [190, 173] on div at bounding box center [279, 169] width 396 height 12
radio input "true"
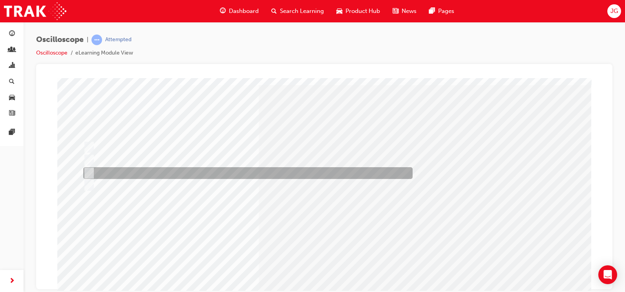
scroll to position [39, 0]
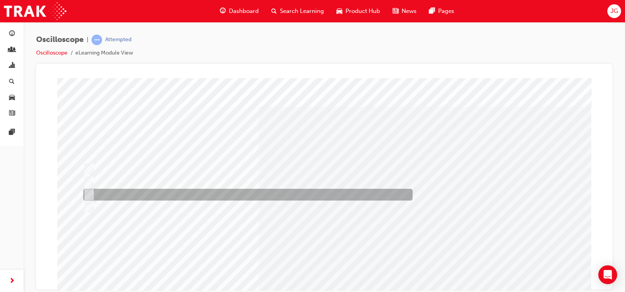
click at [202, 195] on div at bounding box center [245, 195] width 329 height 12
radio input "true"
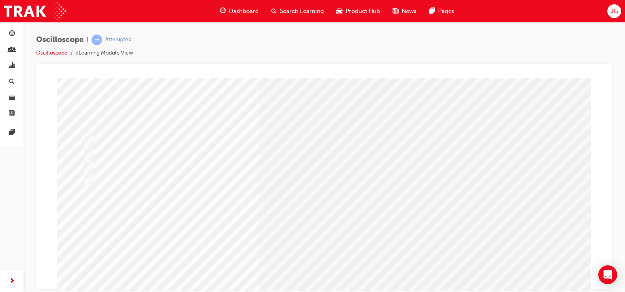
scroll to position [39, 0]
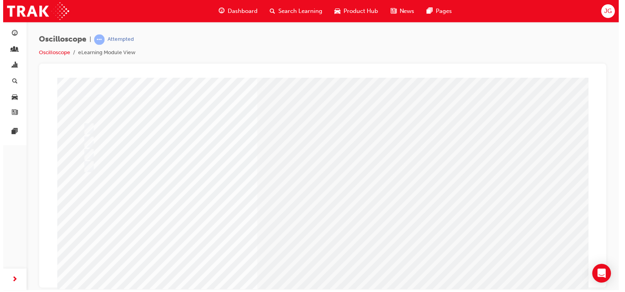
scroll to position [0, 0]
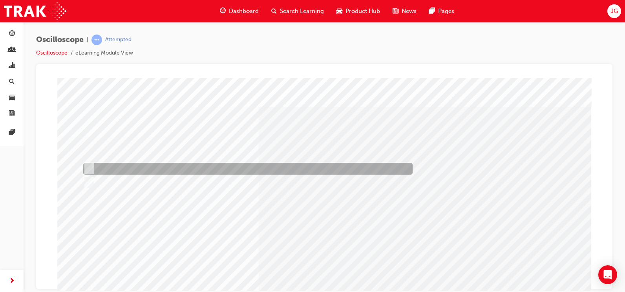
click at [199, 168] on div at bounding box center [245, 169] width 329 height 12
radio input "true"
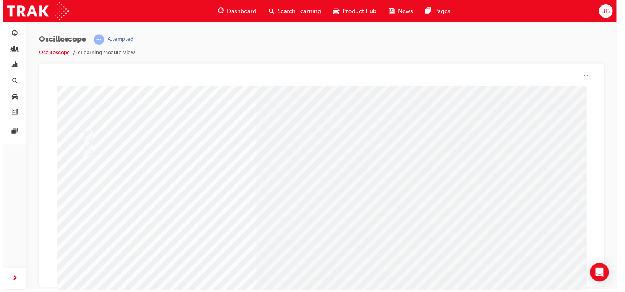
scroll to position [0, 0]
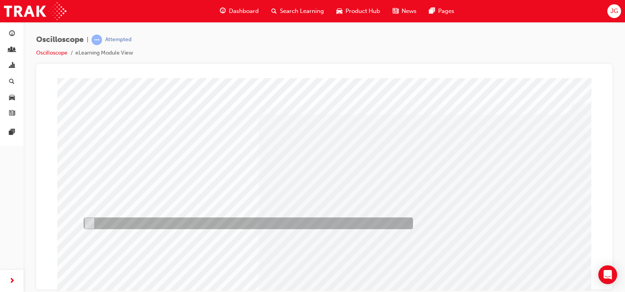
click at [233, 220] on div at bounding box center [246, 223] width 329 height 12
radio input "true"
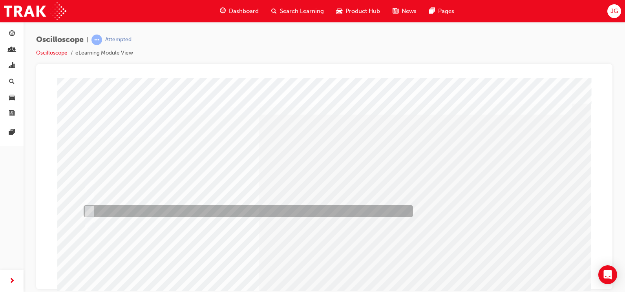
click at [236, 207] on div at bounding box center [246, 211] width 329 height 12
radio input "true"
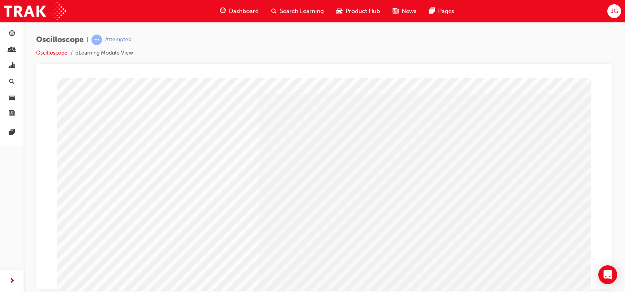
scroll to position [39, 0]
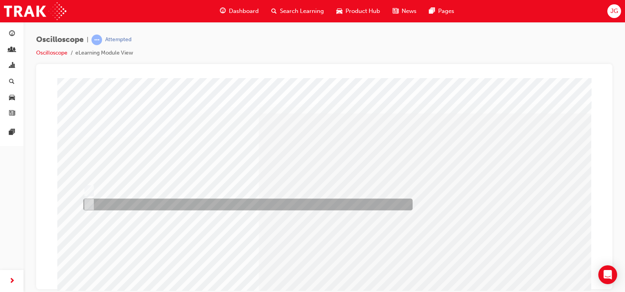
click at [216, 204] on div at bounding box center [245, 205] width 329 height 12
radio input "true"
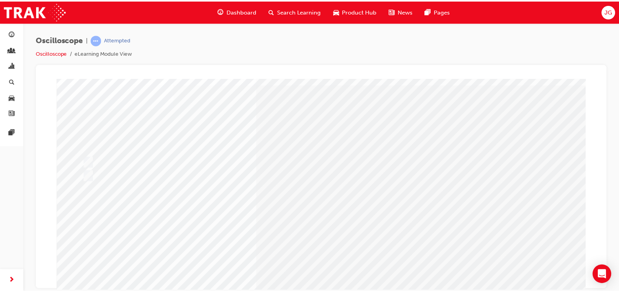
scroll to position [78, 0]
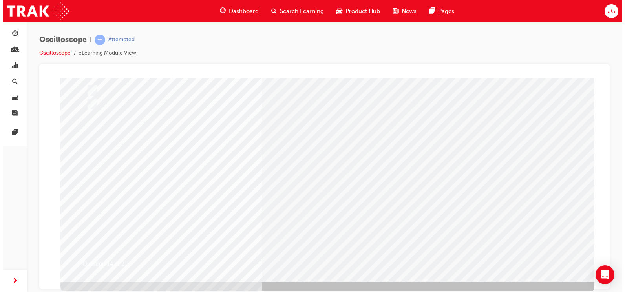
scroll to position [0, 0]
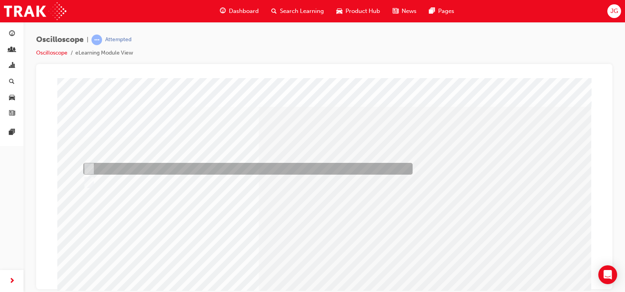
click at [261, 171] on div at bounding box center [245, 169] width 329 height 12
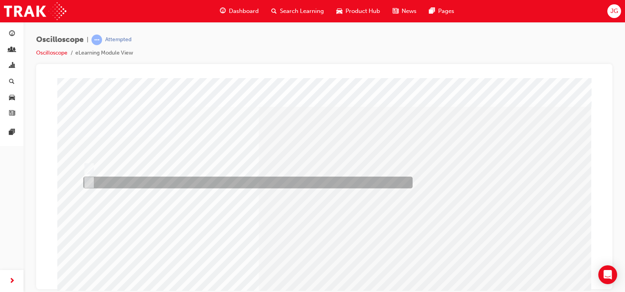
click at [261, 179] on div at bounding box center [245, 183] width 329 height 12
radio input "false"
radio input "true"
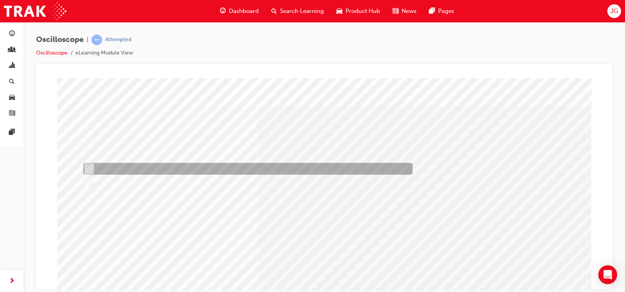
click at [268, 171] on div at bounding box center [245, 169] width 329 height 12
radio input "true"
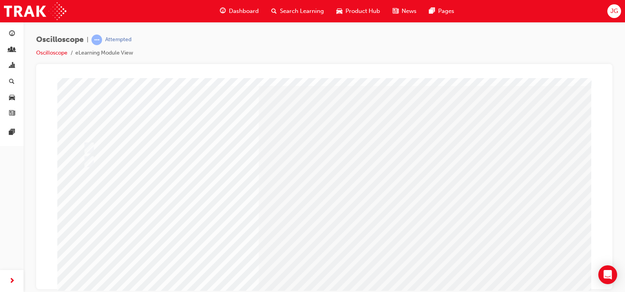
scroll to position [39, 0]
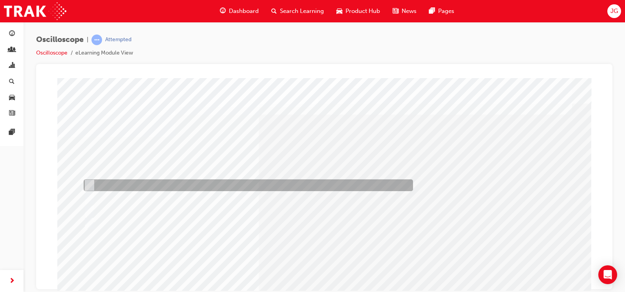
drag, startPoint x: 219, startPoint y: 180, endPoint x: 213, endPoint y: 186, distance: 8.9
click at [214, 185] on div at bounding box center [246, 185] width 329 height 12
radio input "true"
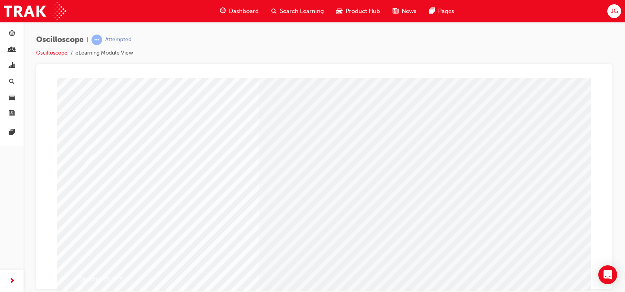
scroll to position [78, 0]
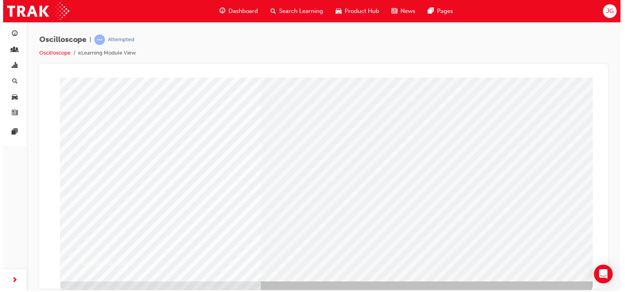
scroll to position [0, 0]
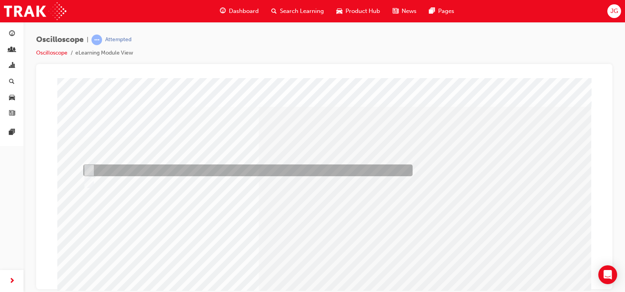
click at [153, 164] on div at bounding box center [245, 170] width 329 height 12
radio input "true"
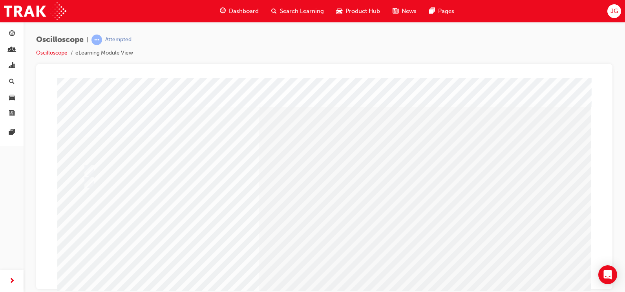
scroll to position [39, 0]
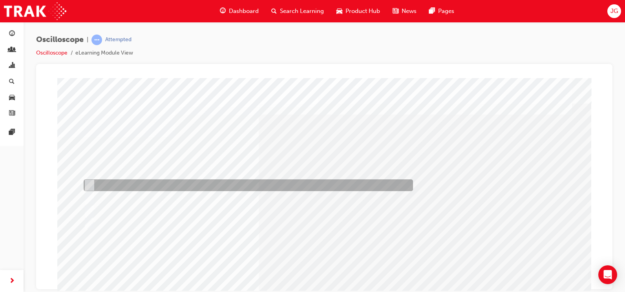
click at [174, 187] on div at bounding box center [246, 185] width 329 height 12
radio input "true"
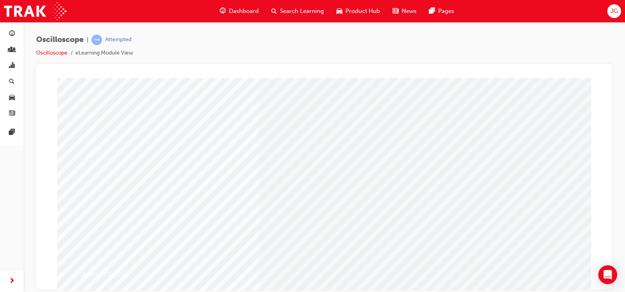
scroll to position [78, 0]
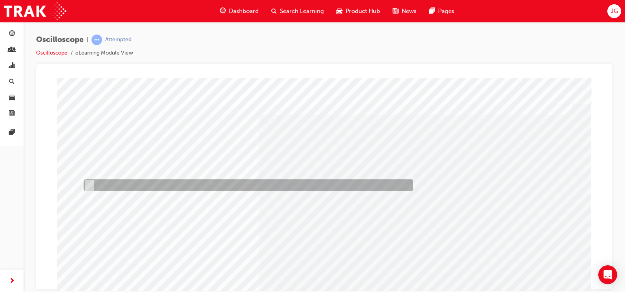
click at [208, 189] on div at bounding box center [246, 185] width 329 height 12
radio input "true"
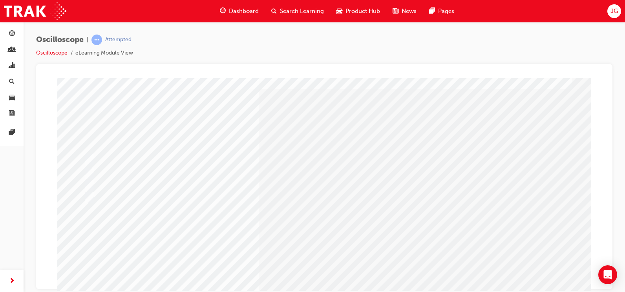
scroll to position [39, 0]
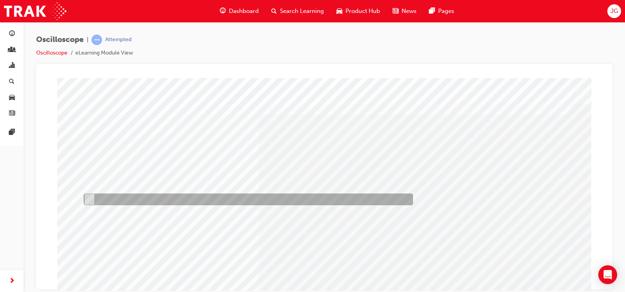
click at [241, 200] on div at bounding box center [246, 199] width 329 height 12
radio input "true"
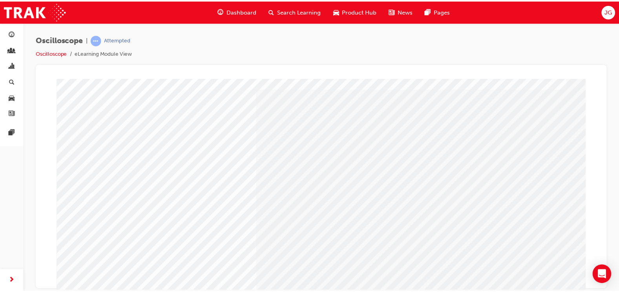
scroll to position [39, 0]
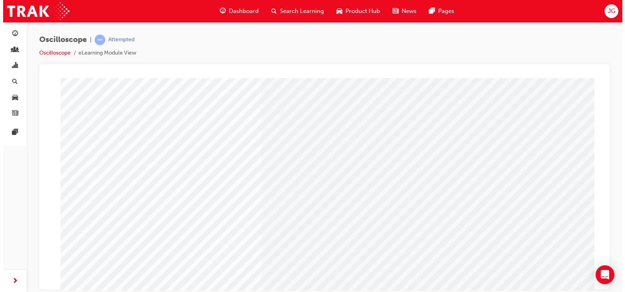
scroll to position [0, 0]
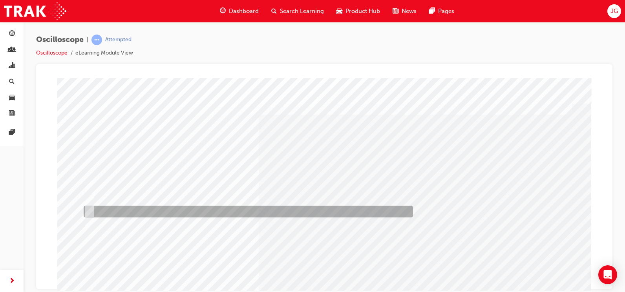
click at [169, 211] on div at bounding box center [246, 212] width 329 height 12
radio input "true"
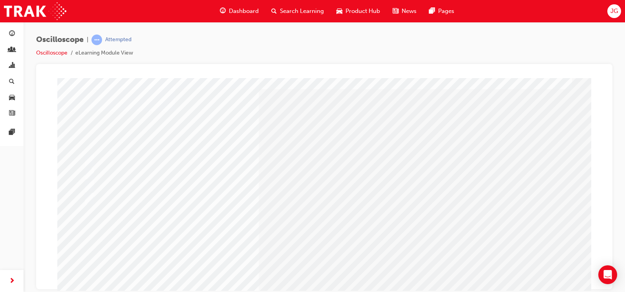
scroll to position [39, 0]
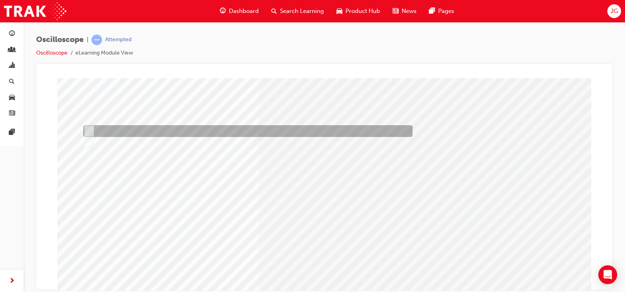
click at [210, 137] on div at bounding box center [245, 131] width 329 height 12
radio input "true"
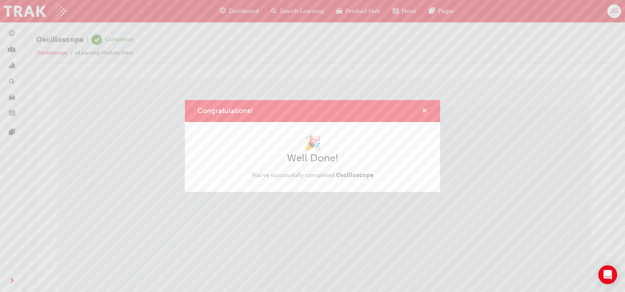
click at [423, 108] on span "cross-icon" at bounding box center [424, 111] width 6 height 7
